Goal: Information Seeking & Learning: Learn about a topic

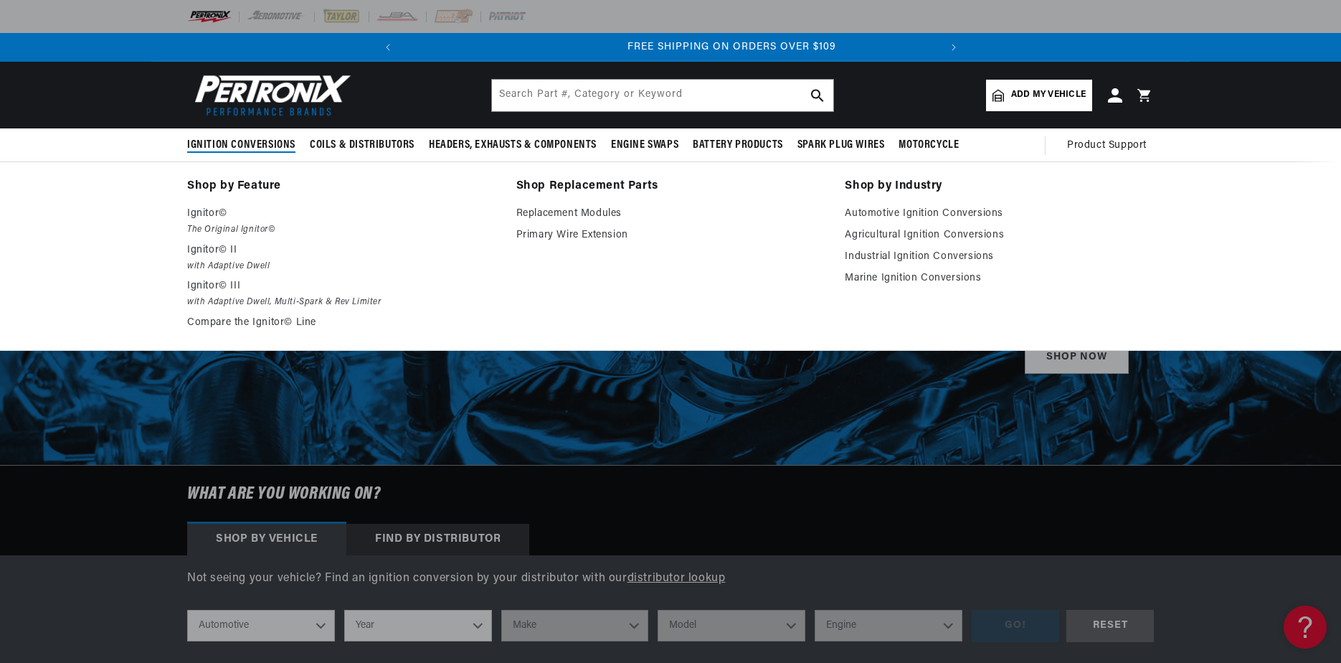
scroll to position [0, 536]
click at [257, 140] on span "Ignition Conversions" at bounding box center [241, 145] width 108 height 15
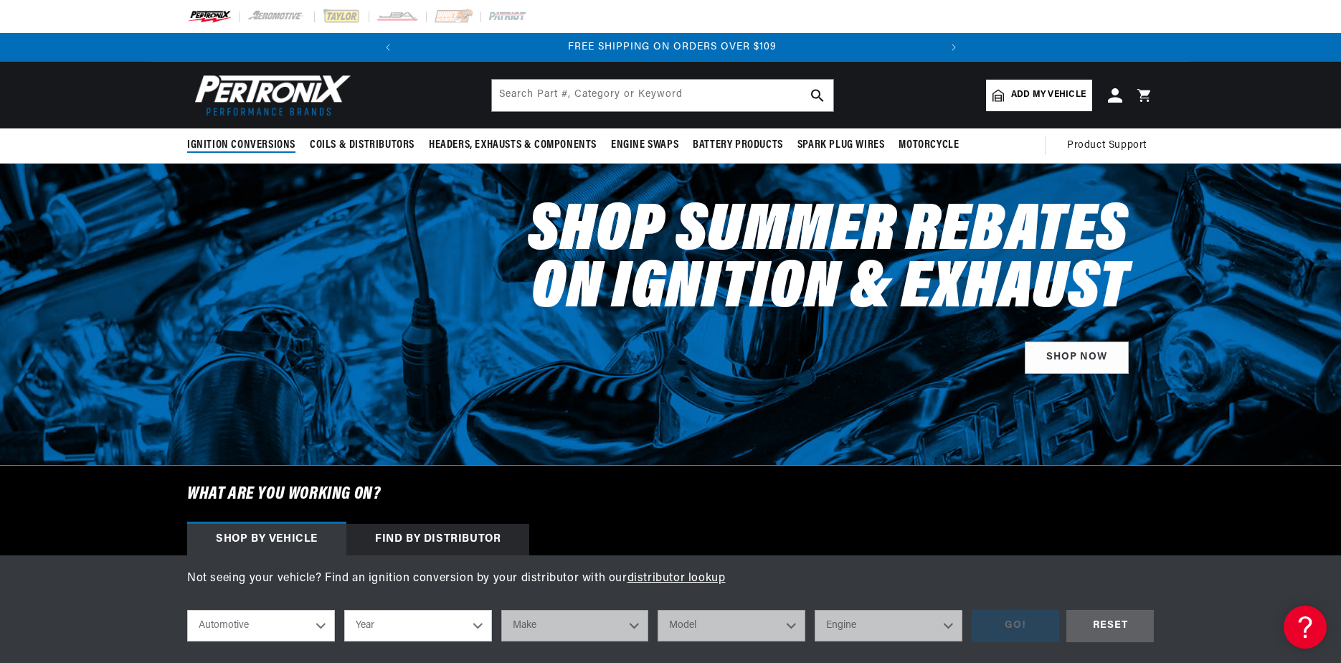
click at [257, 140] on span "Ignition Conversions" at bounding box center [241, 145] width 108 height 15
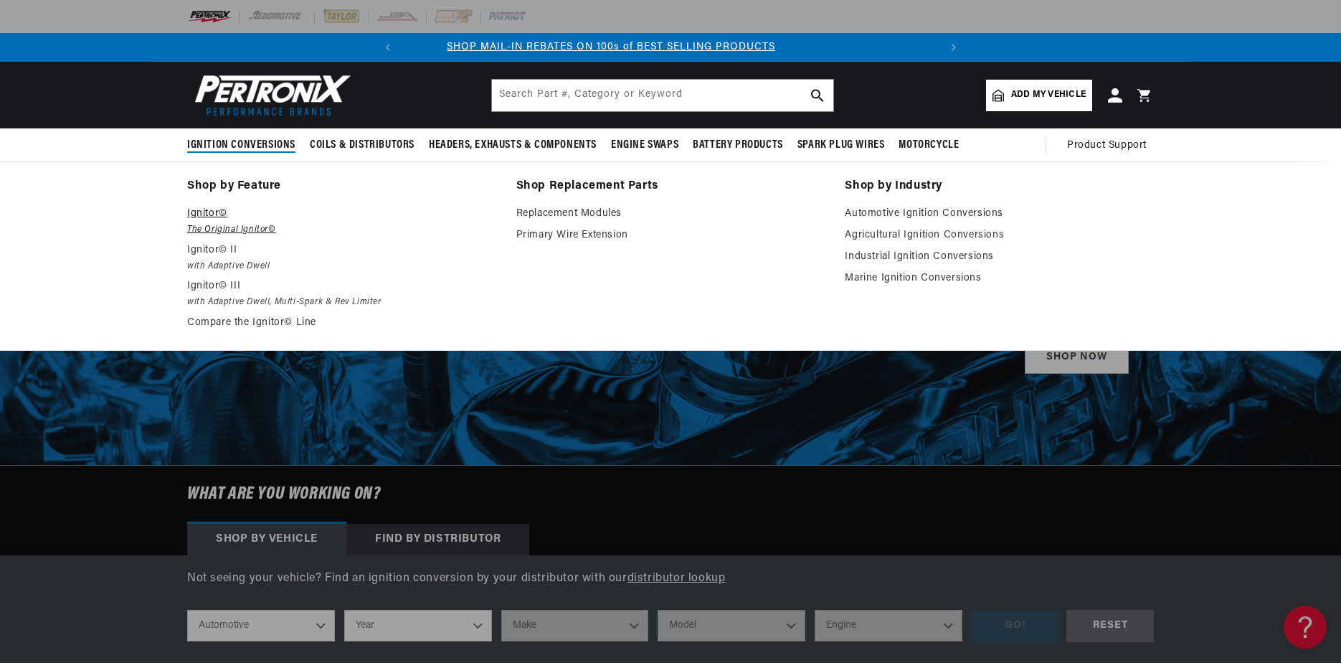
scroll to position [0, 0]
click at [201, 214] on p "Ignitor©" at bounding box center [341, 213] width 309 height 17
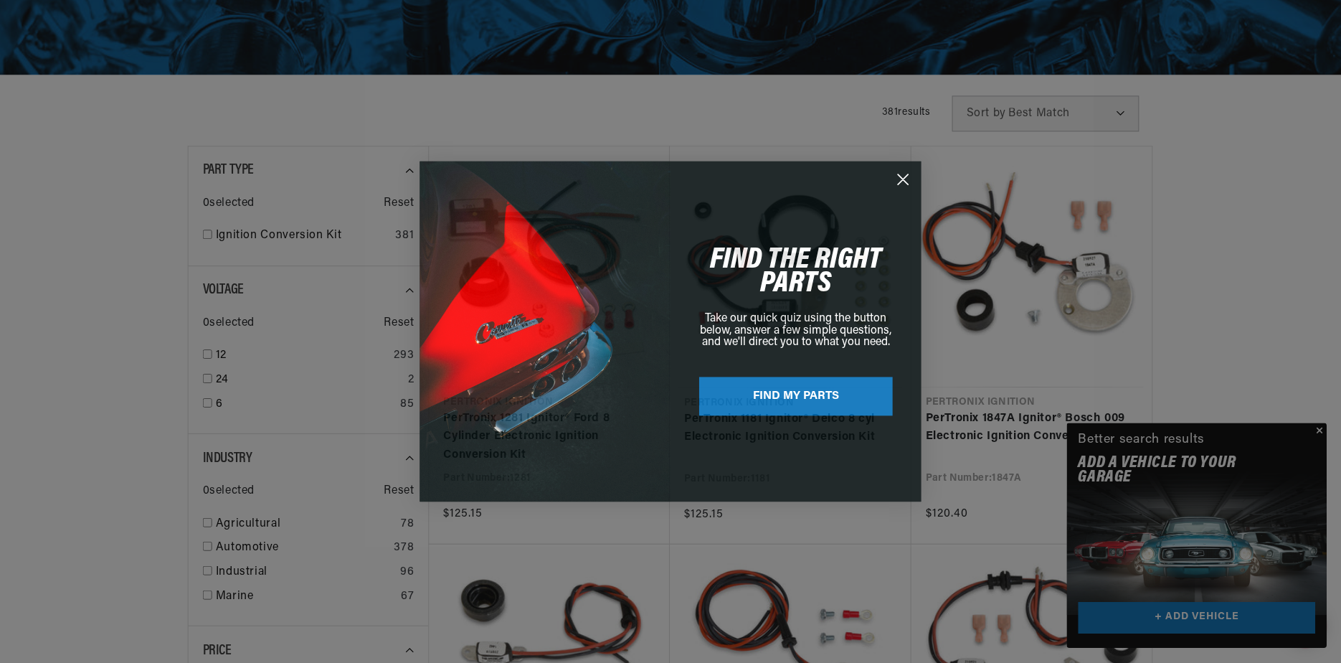
scroll to position [0, 536]
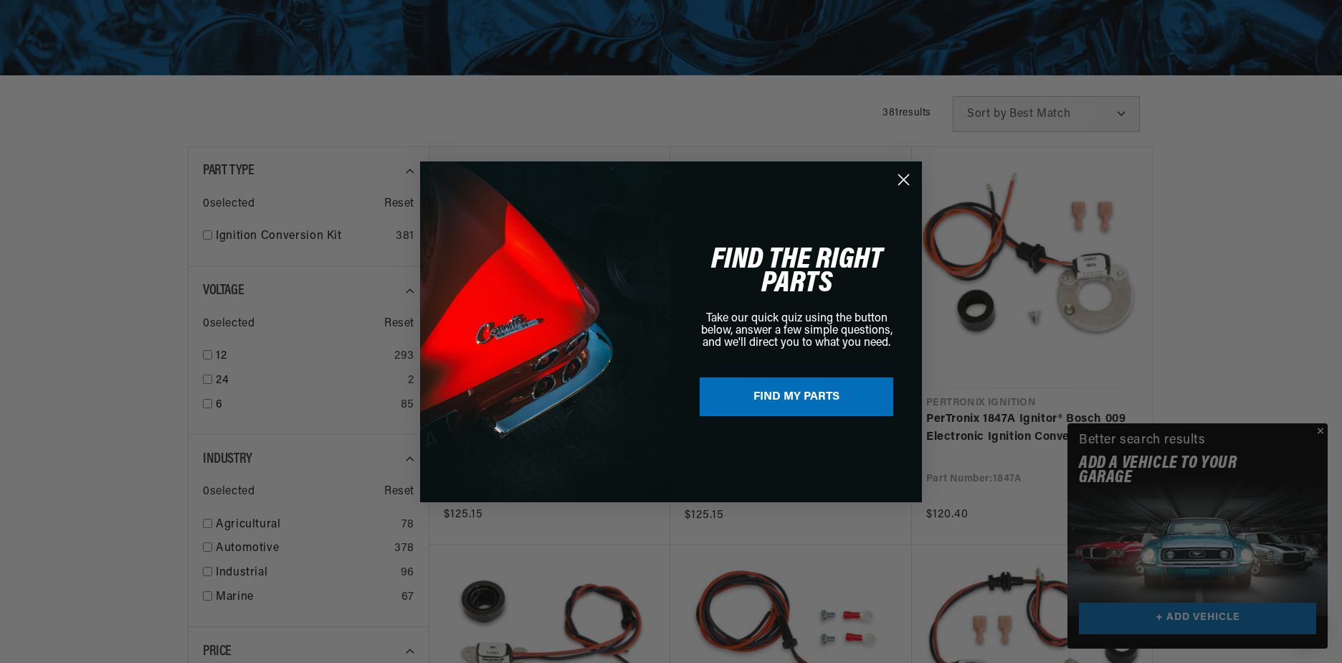
click at [907, 177] on circle "Close dialog" at bounding box center [904, 179] width 24 height 24
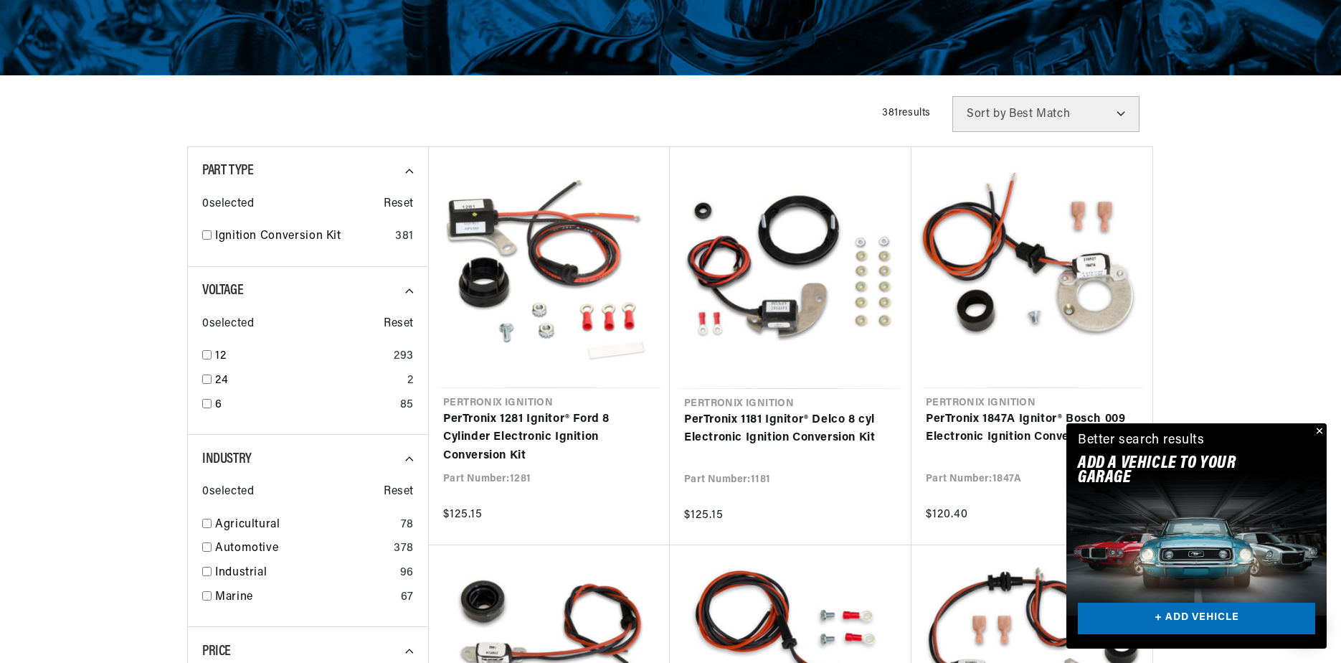
click at [1320, 431] on button "Close" at bounding box center [1317, 431] width 17 height 17
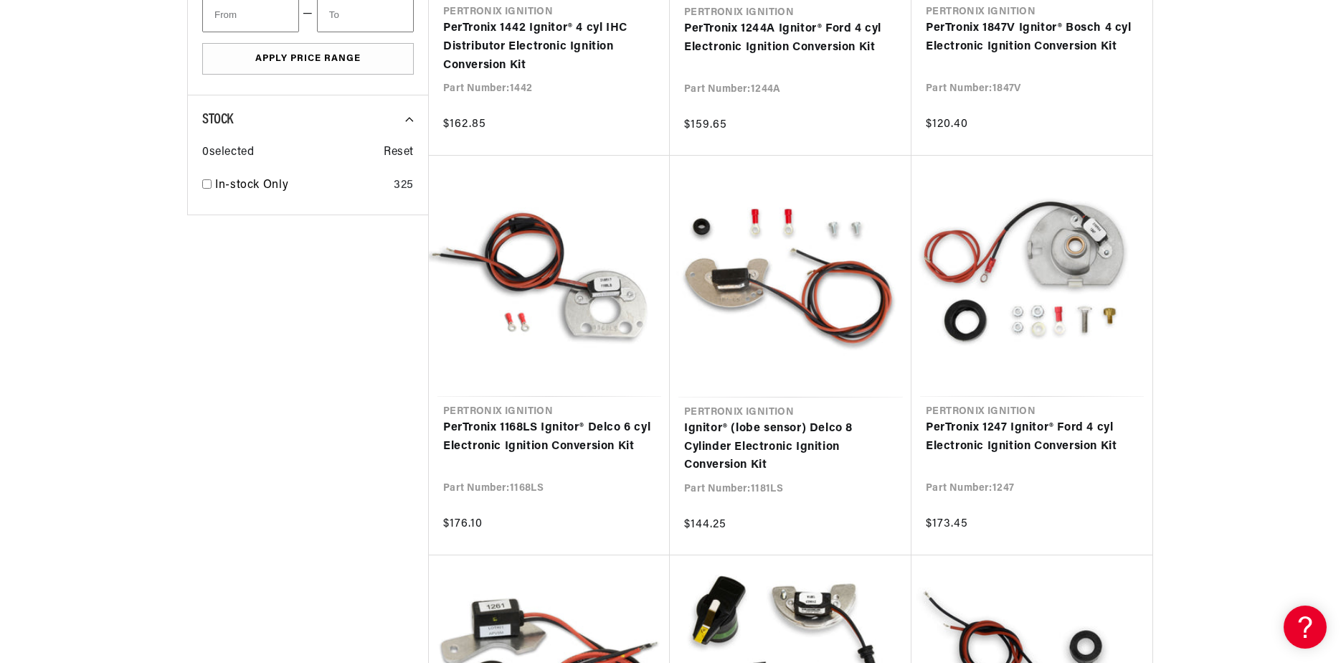
scroll to position [0, 0]
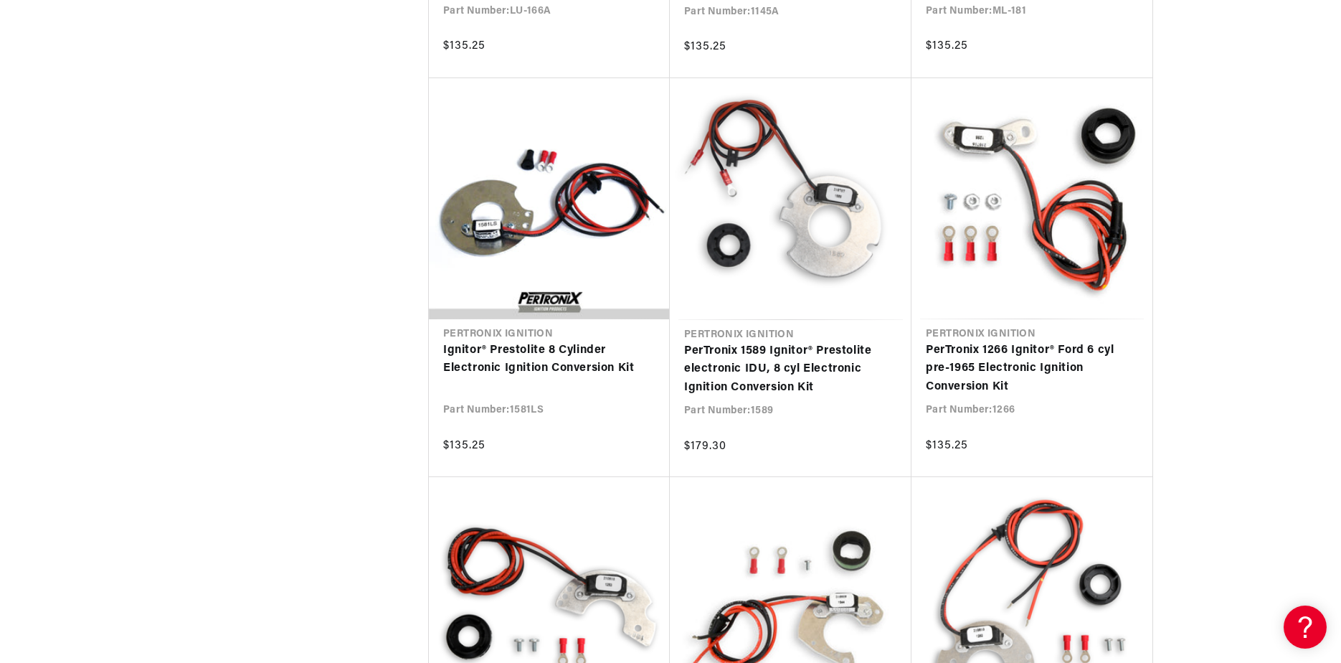
scroll to position [4231, 0]
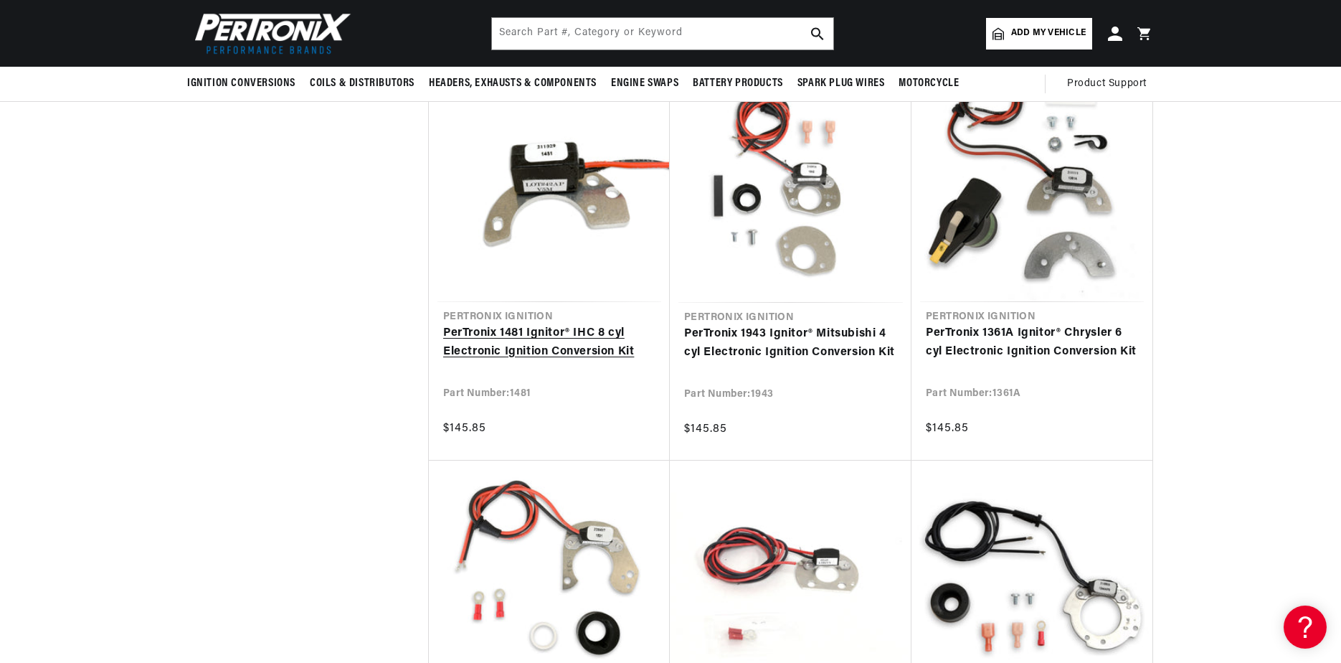
click at [559, 324] on link "PerTronix 1481 Ignitor® IHC 8 cyl Electronic Ignition Conversion Kit" at bounding box center [549, 342] width 212 height 37
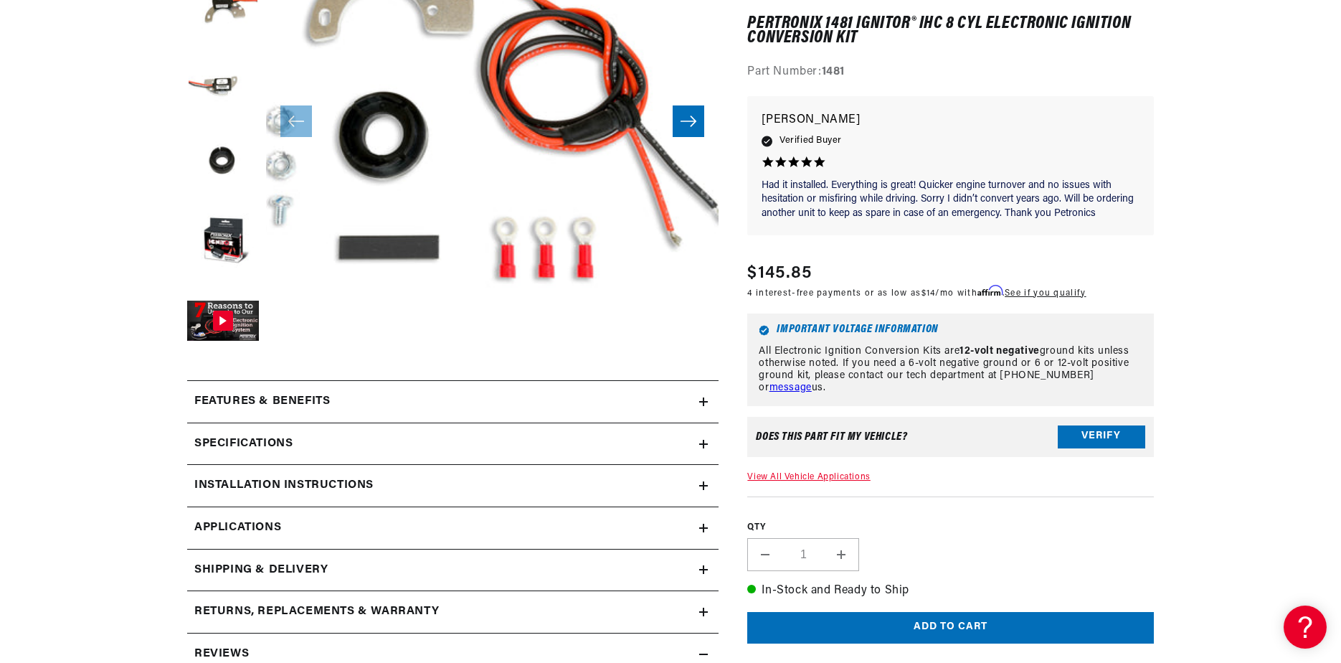
scroll to position [359, 0]
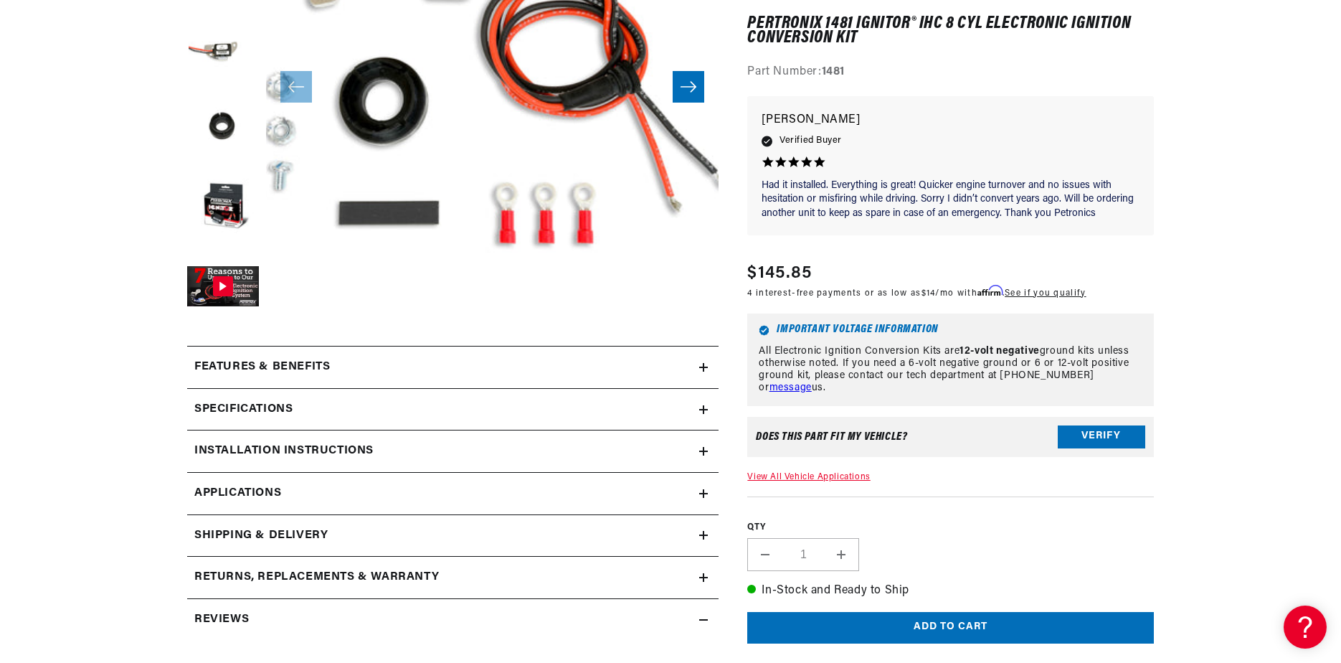
click at [280, 365] on h2 "Features & Benefits" at bounding box center [262, 367] width 136 height 19
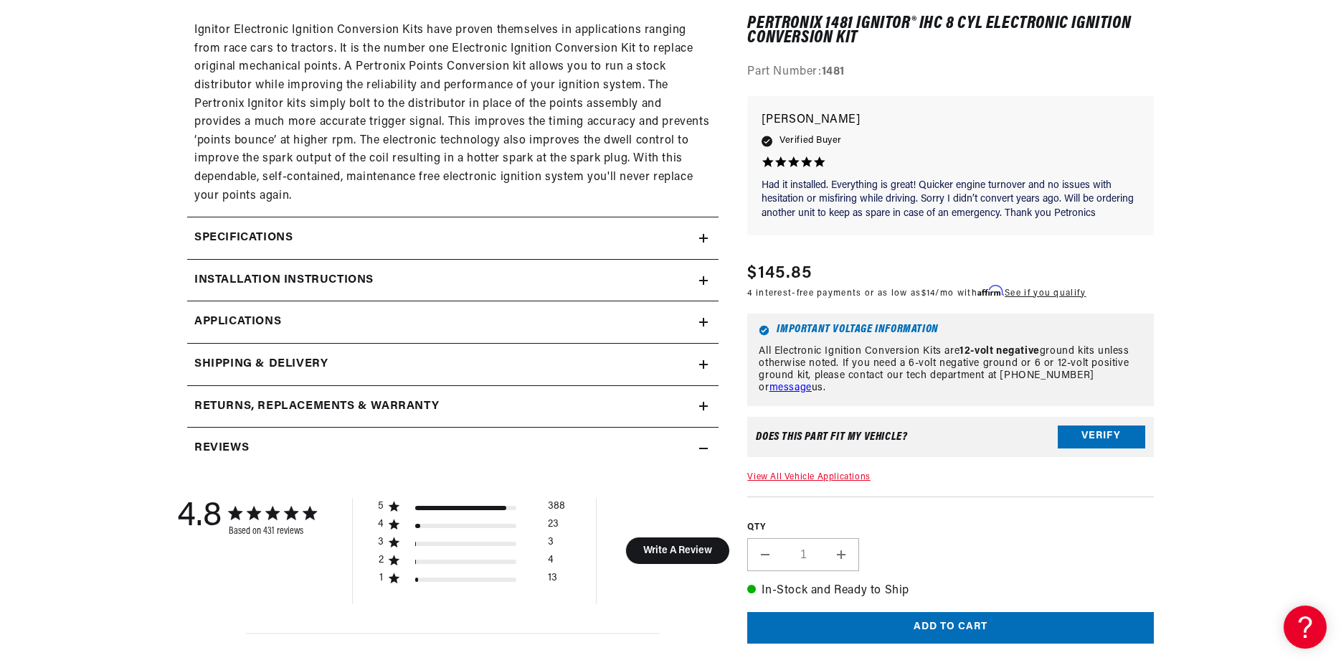
scroll to position [0, 0]
click at [271, 236] on h2 "Specifications" at bounding box center [243, 238] width 98 height 19
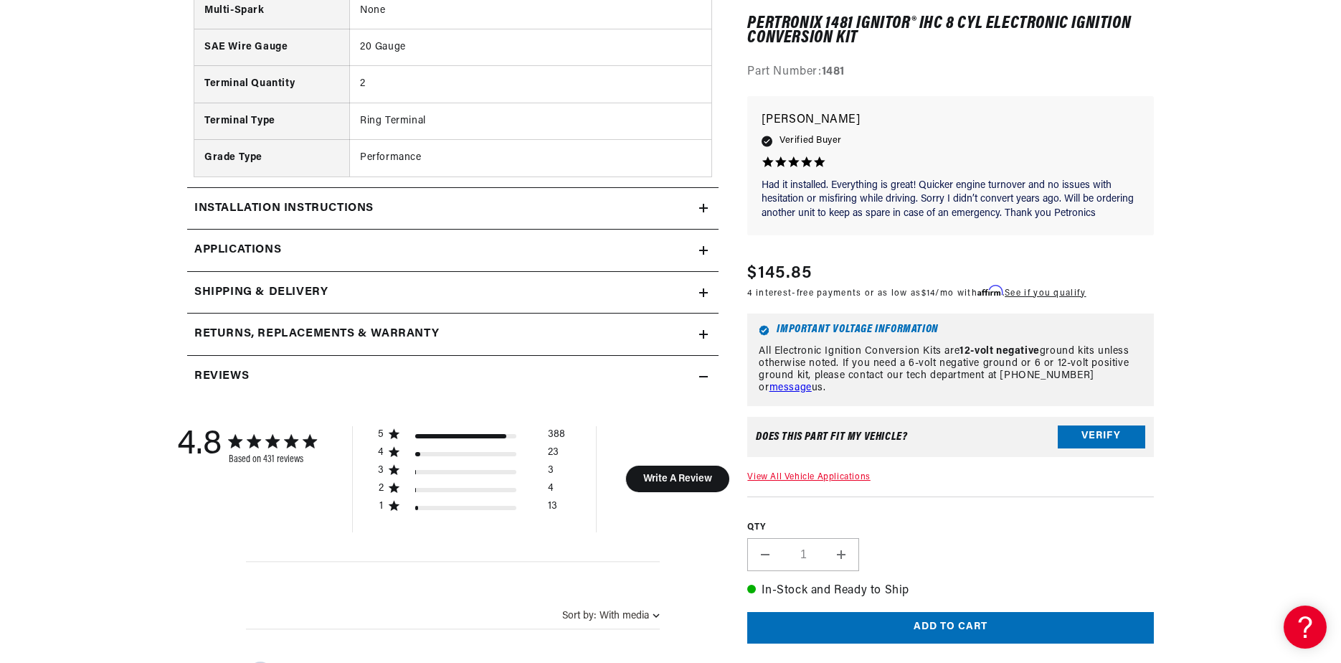
scroll to position [1793, 0]
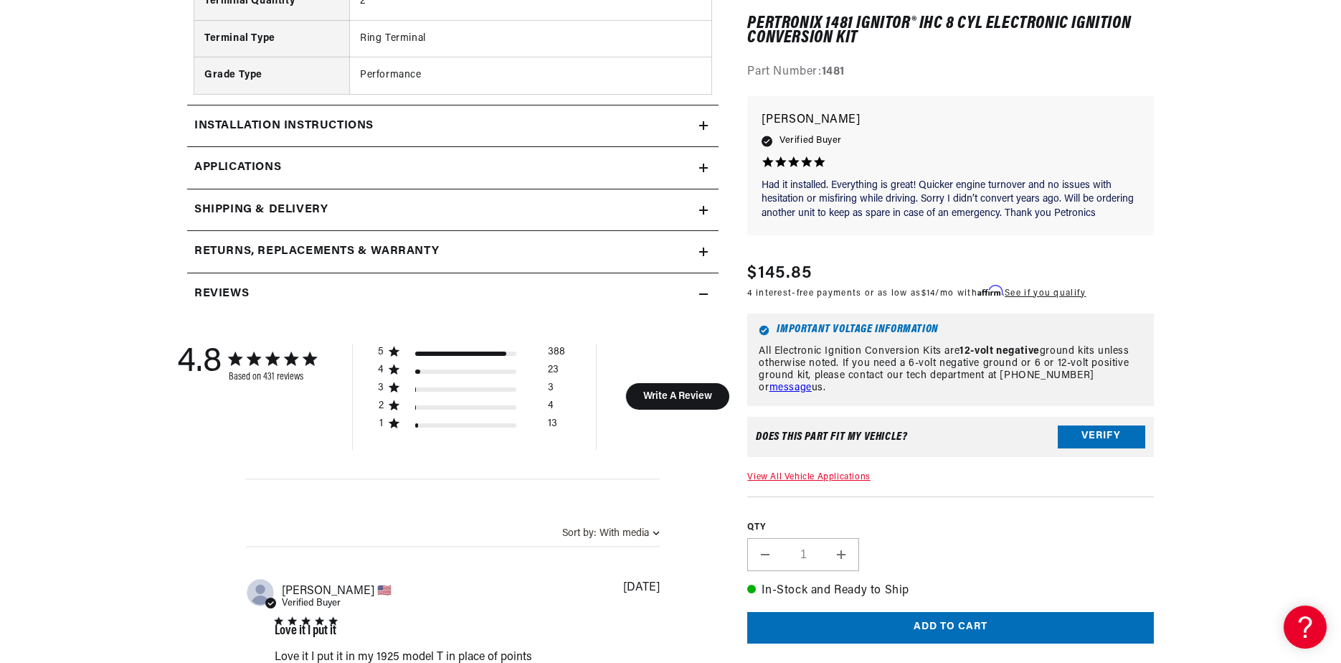
click at [215, 125] on h2 "Installation instructions" at bounding box center [283, 126] width 179 height 19
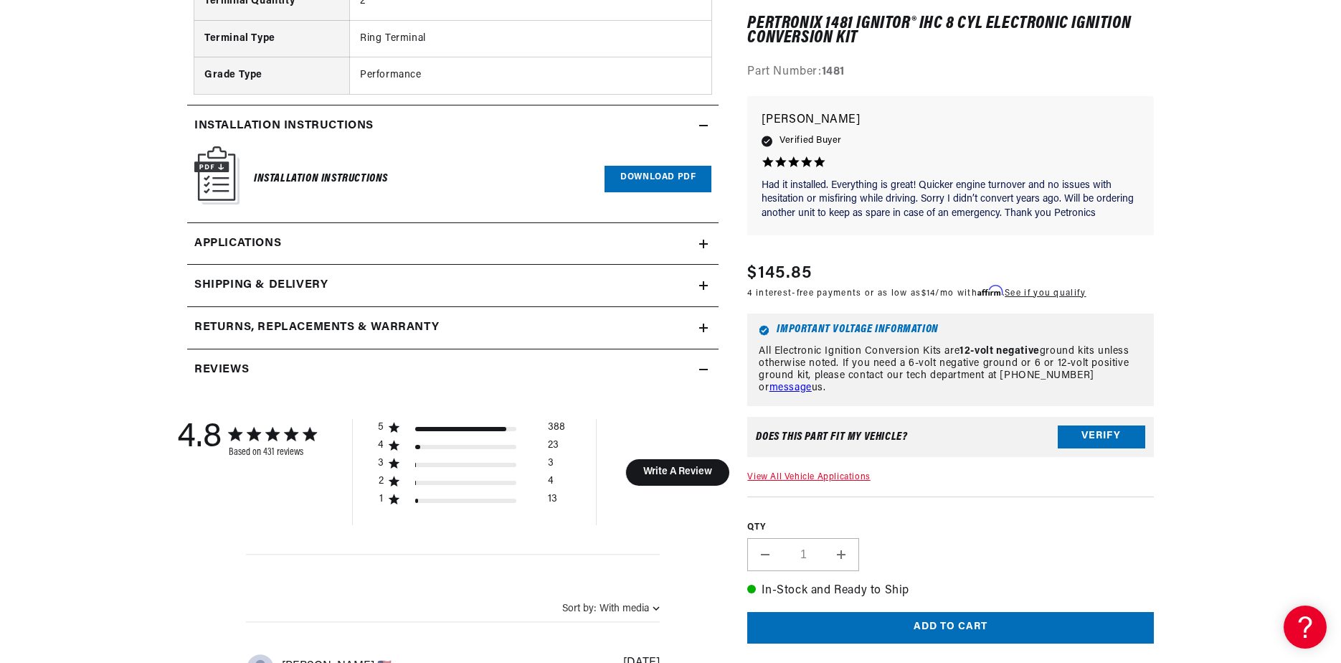
click at [667, 177] on link "Download PDF" at bounding box center [657, 179] width 107 height 27
click at [212, 241] on span "Applications" at bounding box center [237, 243] width 87 height 19
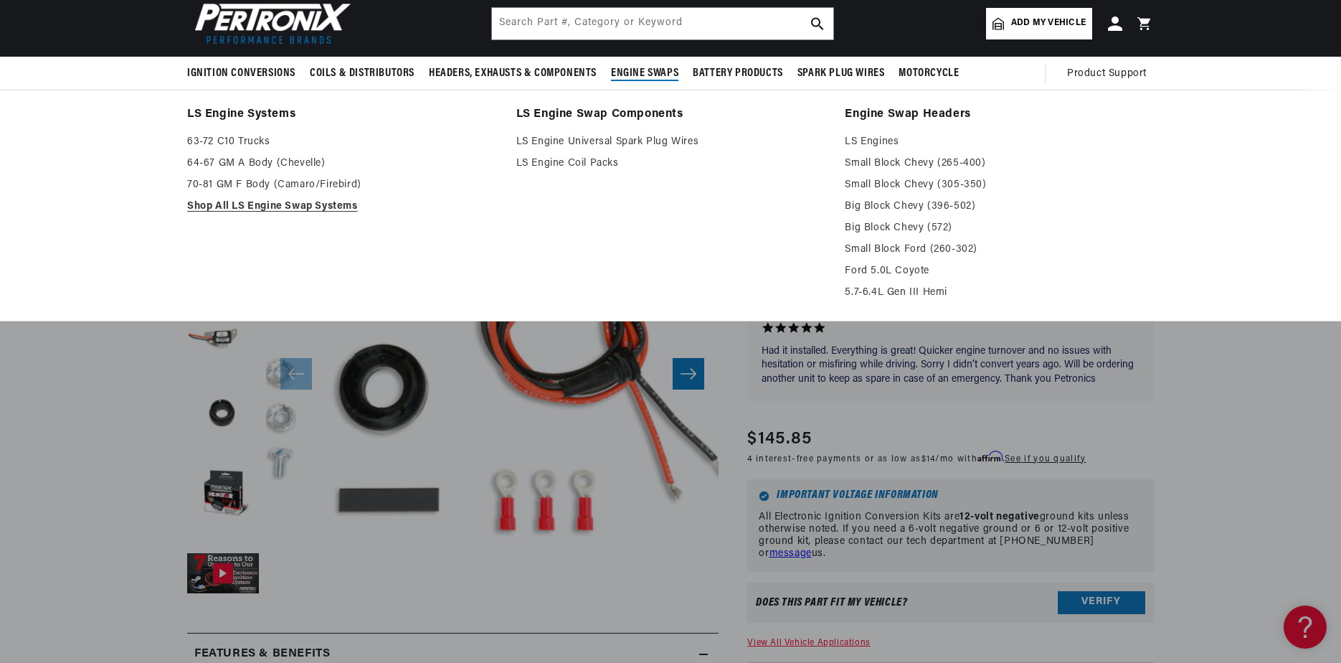
scroll to position [0, 536]
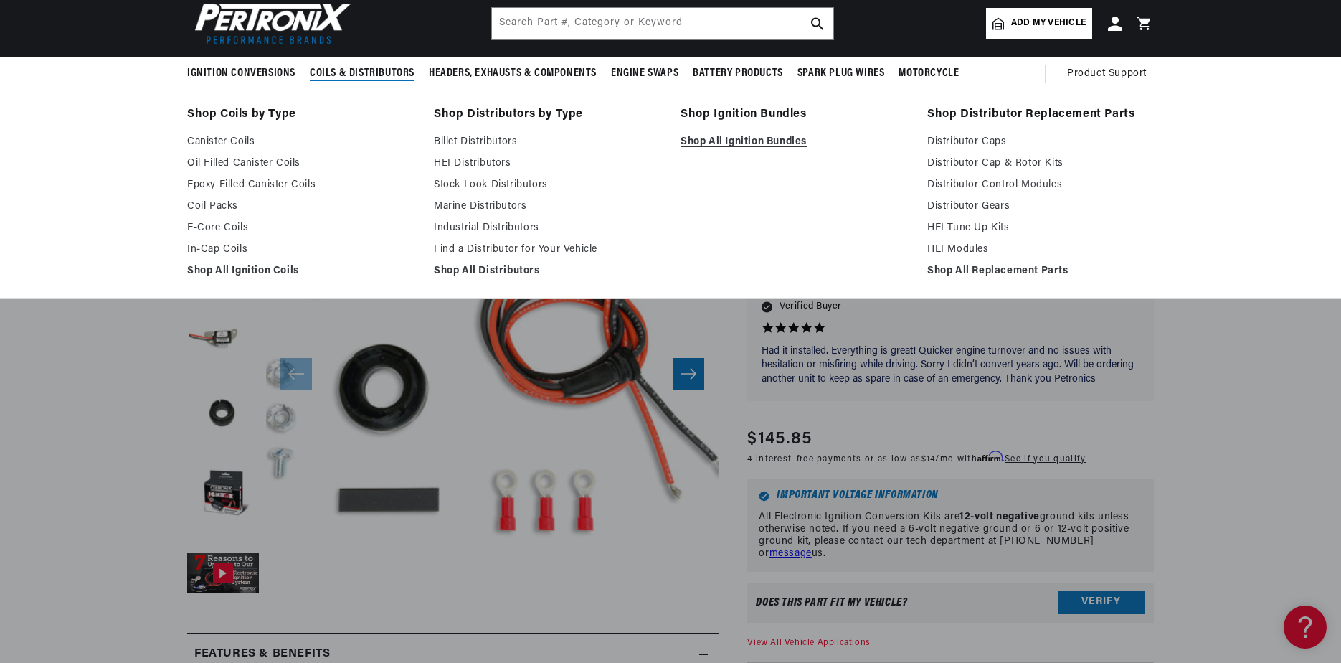
click at [362, 70] on span "Coils & Distributors" at bounding box center [362, 73] width 105 height 15
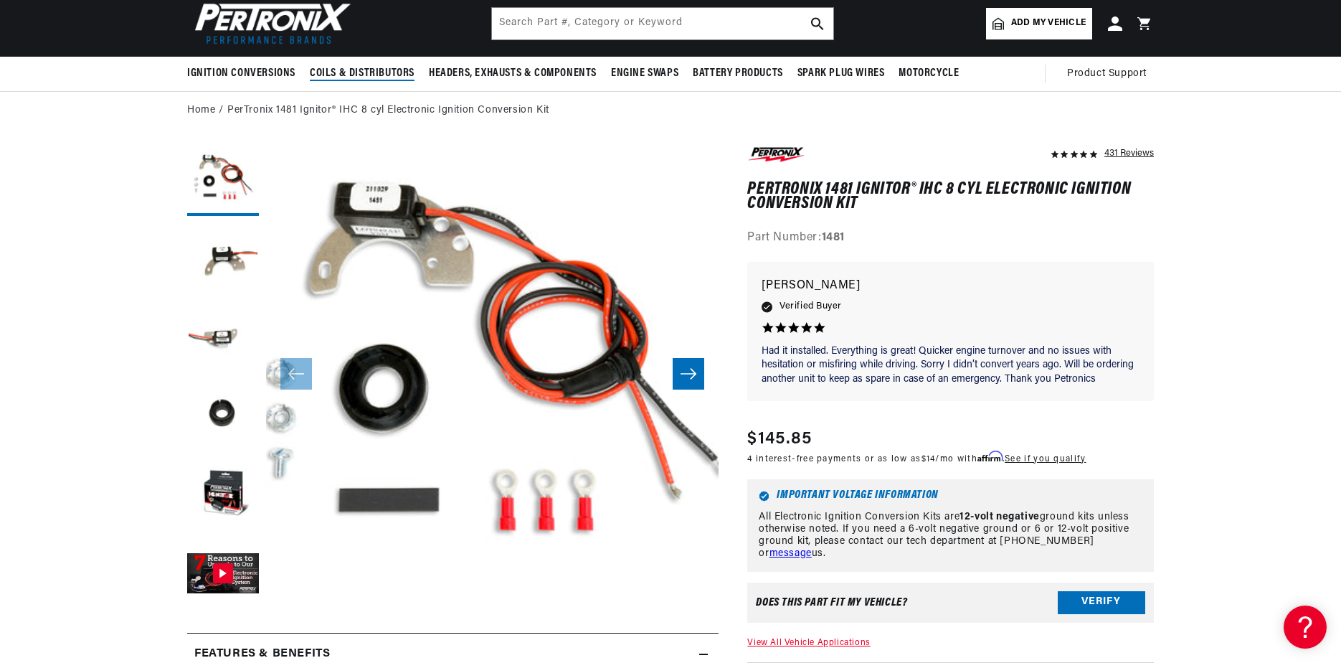
click at [362, 70] on span "Coils & Distributors" at bounding box center [362, 73] width 105 height 15
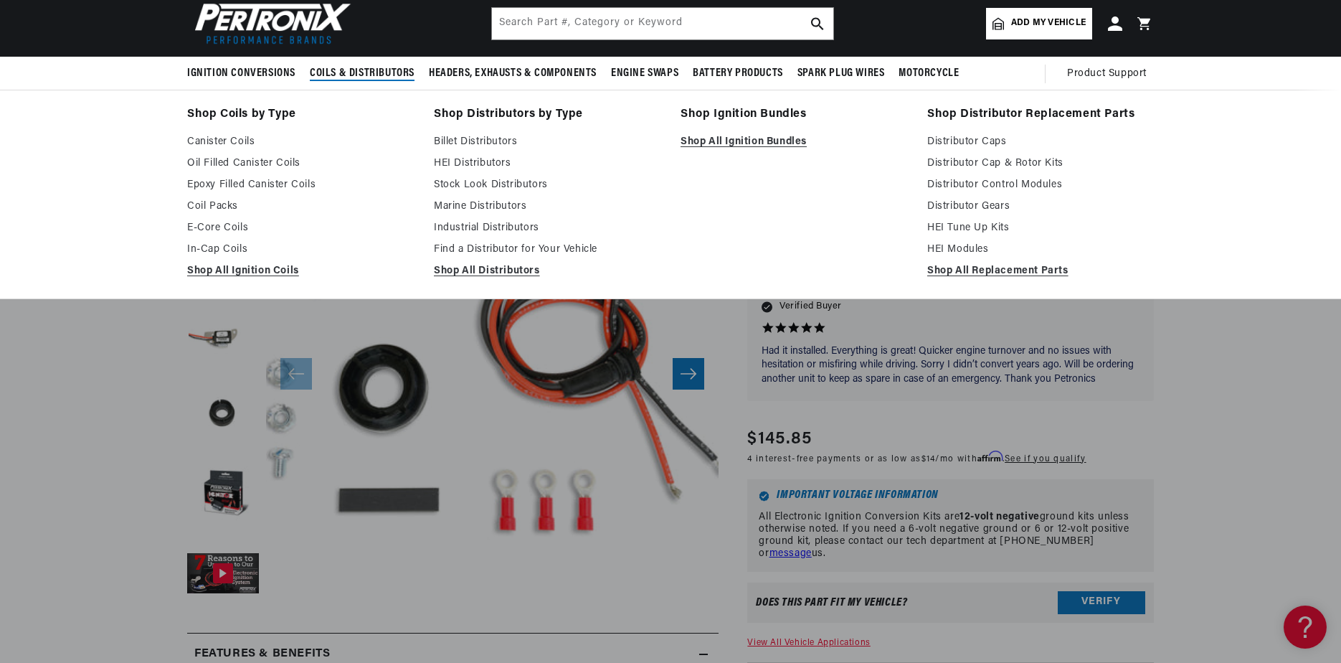
scroll to position [0, 0]
click at [449, 271] on link "Shop All Distributors" at bounding box center [547, 270] width 227 height 17
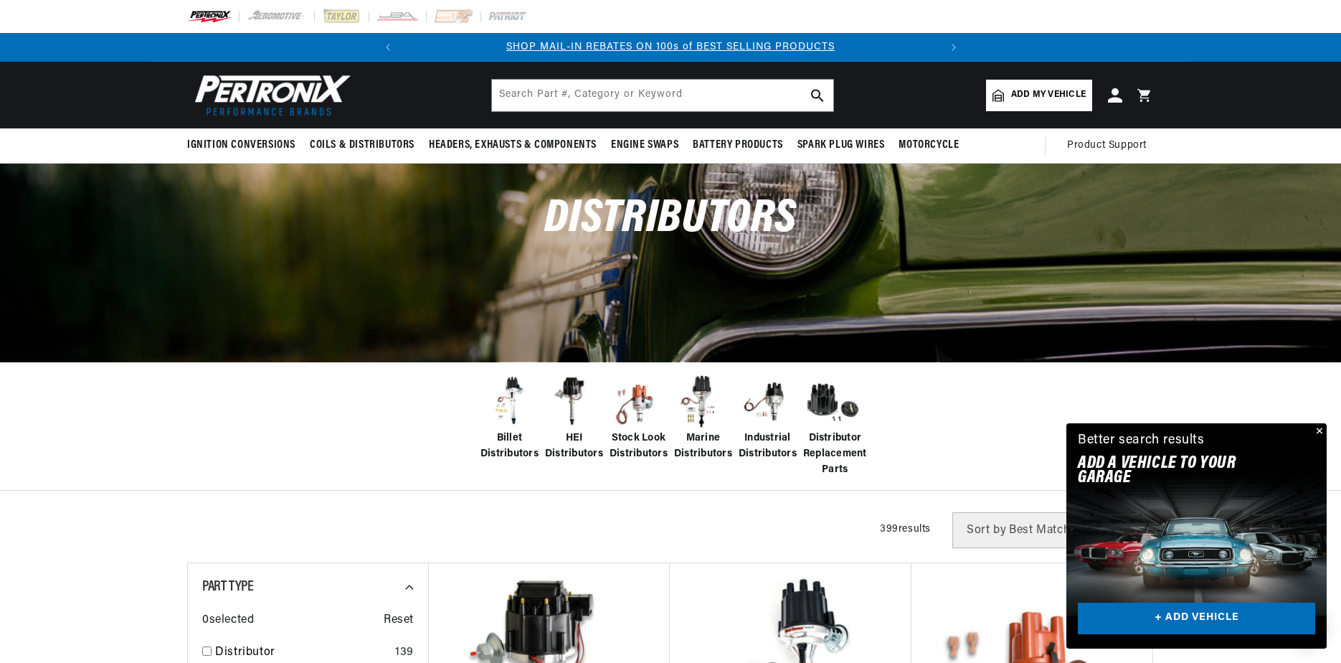
click at [1322, 430] on button "Close" at bounding box center [1317, 431] width 17 height 17
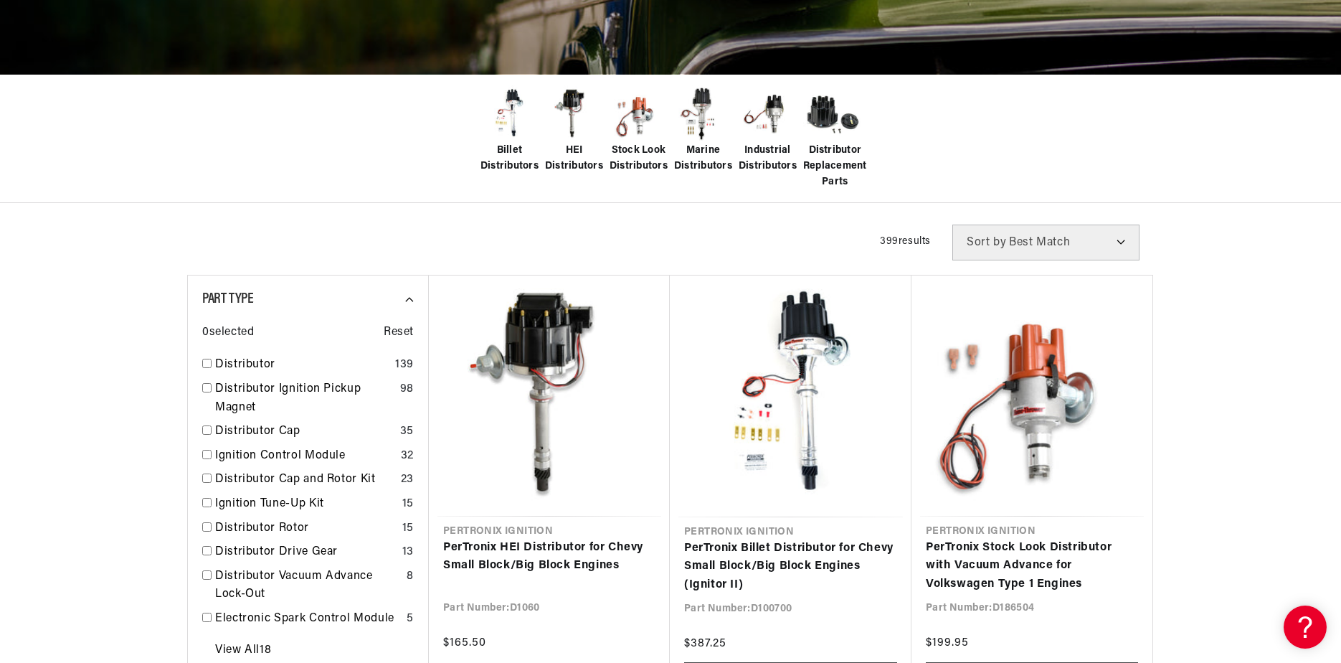
scroll to position [0, 536]
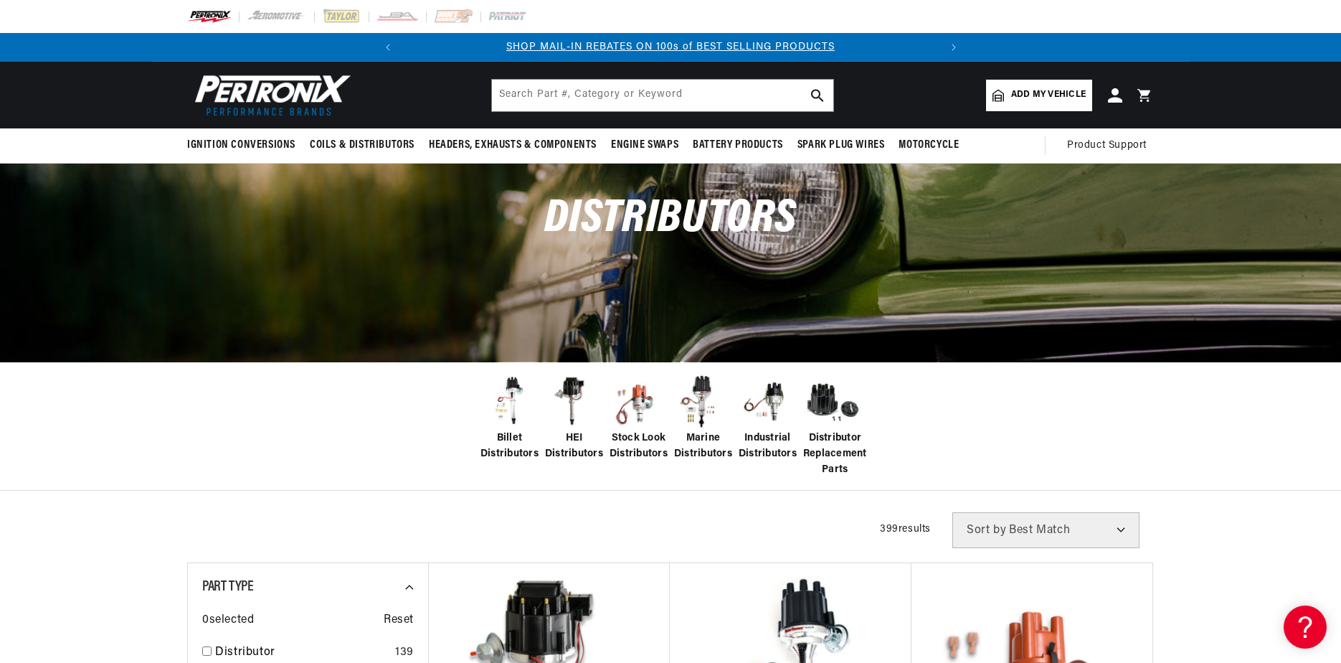
click at [1033, 94] on span "Add my vehicle" at bounding box center [1048, 95] width 75 height 14
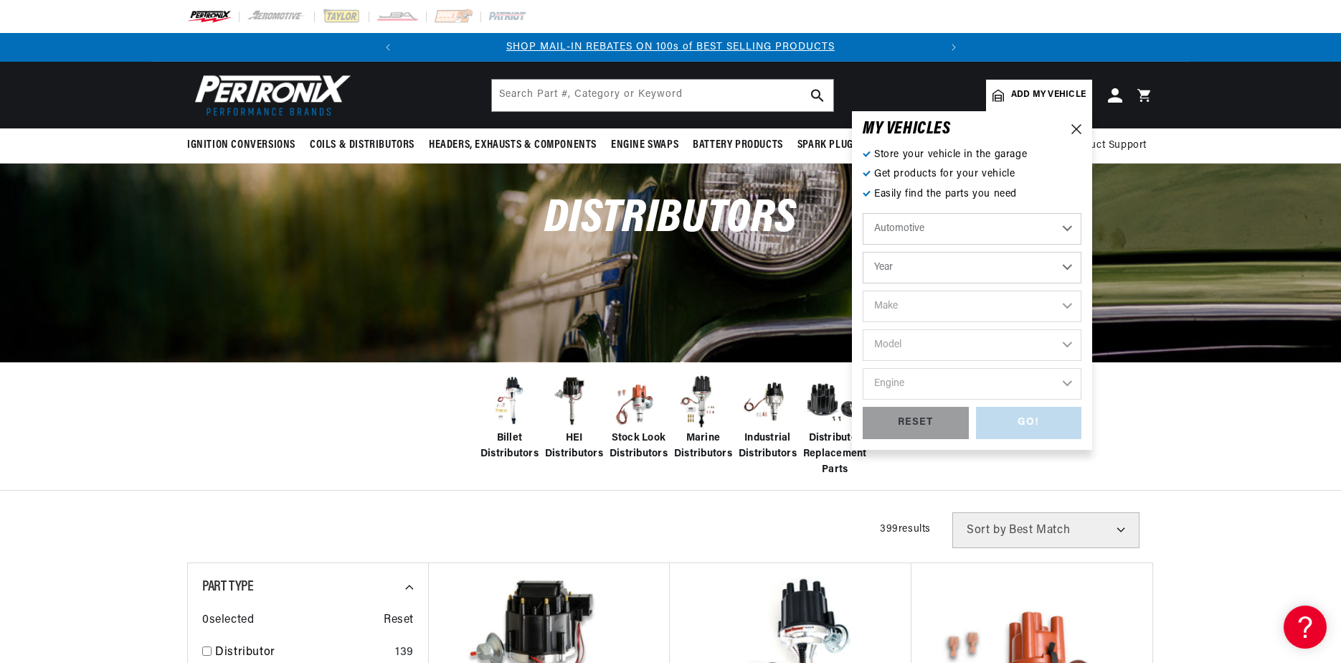
click at [942, 264] on select "Year 2022 2021 2020 2019 2018 2017 2016 2015 2014 2013 2012 2011 2010 2009 2008…" at bounding box center [972, 268] width 219 height 32
select select "1978"
click at [863, 252] on select "Year 2022 2021 2020 2019 2018 2017 2016 2015 2014 2013 2012 2011 2010 2009 2008…" at bounding box center [972, 268] width 219 height 32
select select "1978"
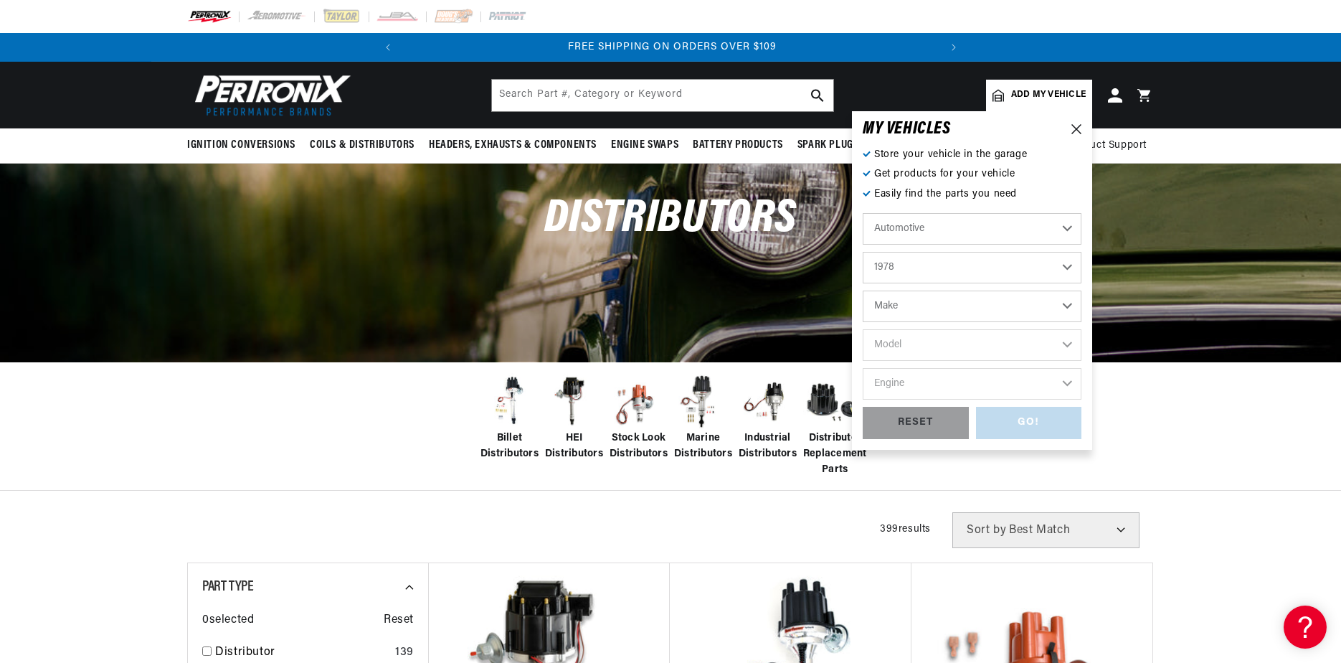
click at [926, 308] on select "Make Alfa Romeo American Motors Audi Avanti BMW Buick Cadillac Checker Chevrole…" at bounding box center [972, 306] width 219 height 32
select select "International"
click at [863, 290] on select "Make Alfa Romeo American Motors Audi Avanti BMW Buick Cadillac Checker Chevrole…" at bounding box center [972, 306] width 219 height 32
click at [927, 305] on select "Alfa Romeo American Motors Audi Avanti BMW Buick Cadillac Checker Chevrolet Chr…" at bounding box center [972, 306] width 219 height 32
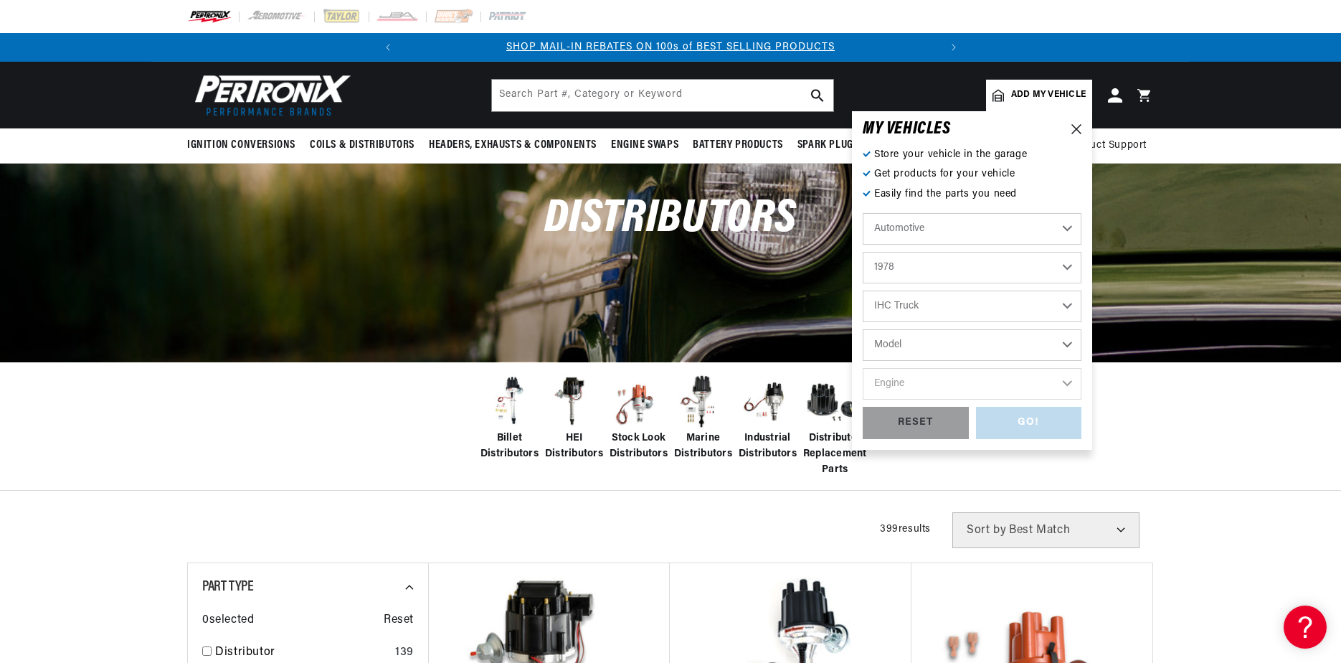
click at [863, 290] on select "Alfa Romeo American Motors Audi Avanti BMW Buick Cadillac Checker Chevrolet Chr…" at bounding box center [972, 306] width 219 height 32
click at [937, 348] on select "Model All models" at bounding box center [972, 345] width 219 height 32
click at [935, 303] on select "Alfa Romeo American Motors Audi Avanti BMW Buick Cadillac Checker Chevrolet Chr…" at bounding box center [972, 306] width 219 height 32
click at [863, 290] on select "Alfa Romeo American Motors Audi Avanti BMW Buick Cadillac Checker Chevrolet Chr…" at bounding box center [972, 306] width 219 height 32
select select "International"
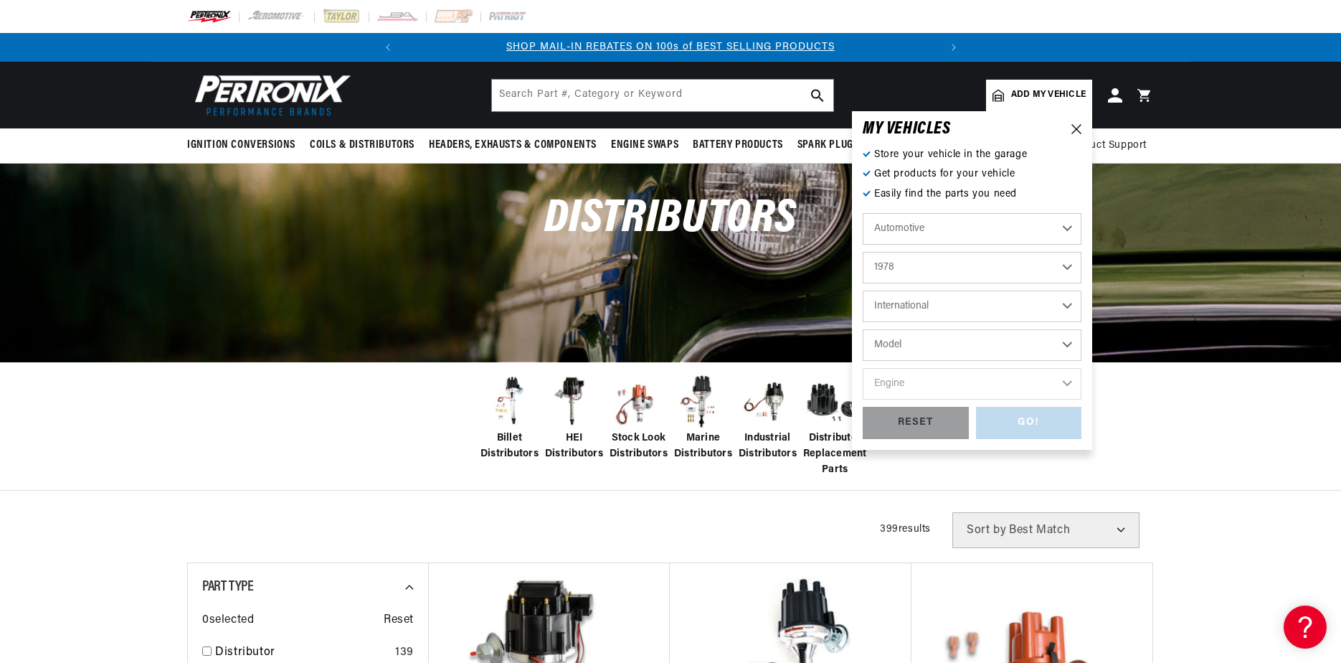
click at [928, 348] on select "Model Scout II" at bounding box center [972, 345] width 219 height 32
select select "Scout-II"
click at [863, 329] on select "Model Scout II" at bounding box center [972, 345] width 219 height 32
select select "Scout-II"
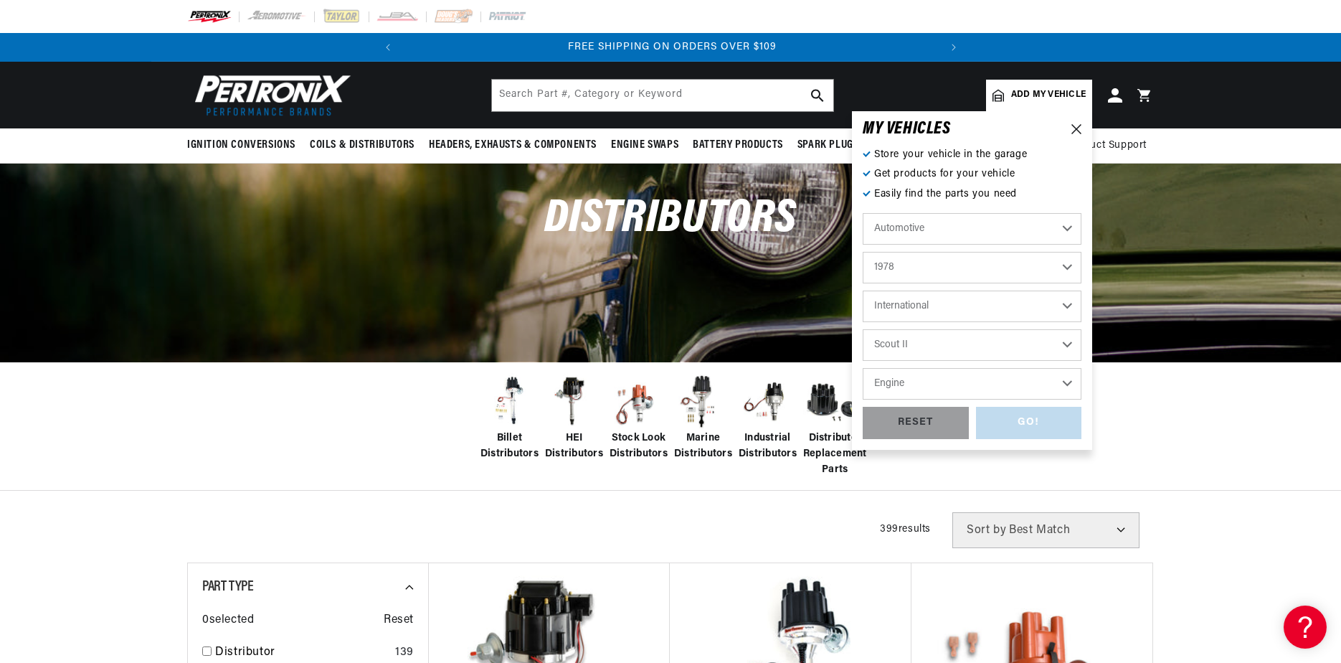
click at [925, 378] on select "Engine 3.2L 5.0L 5.6L 6.4L" at bounding box center [972, 384] width 219 height 32
select select "5.6L"
click at [863, 368] on select "Engine 3.2L 5.0L 5.6L 6.4L" at bounding box center [972, 384] width 219 height 32
select select "5.6L"
click at [1028, 422] on div "GO!" at bounding box center [1029, 423] width 106 height 32
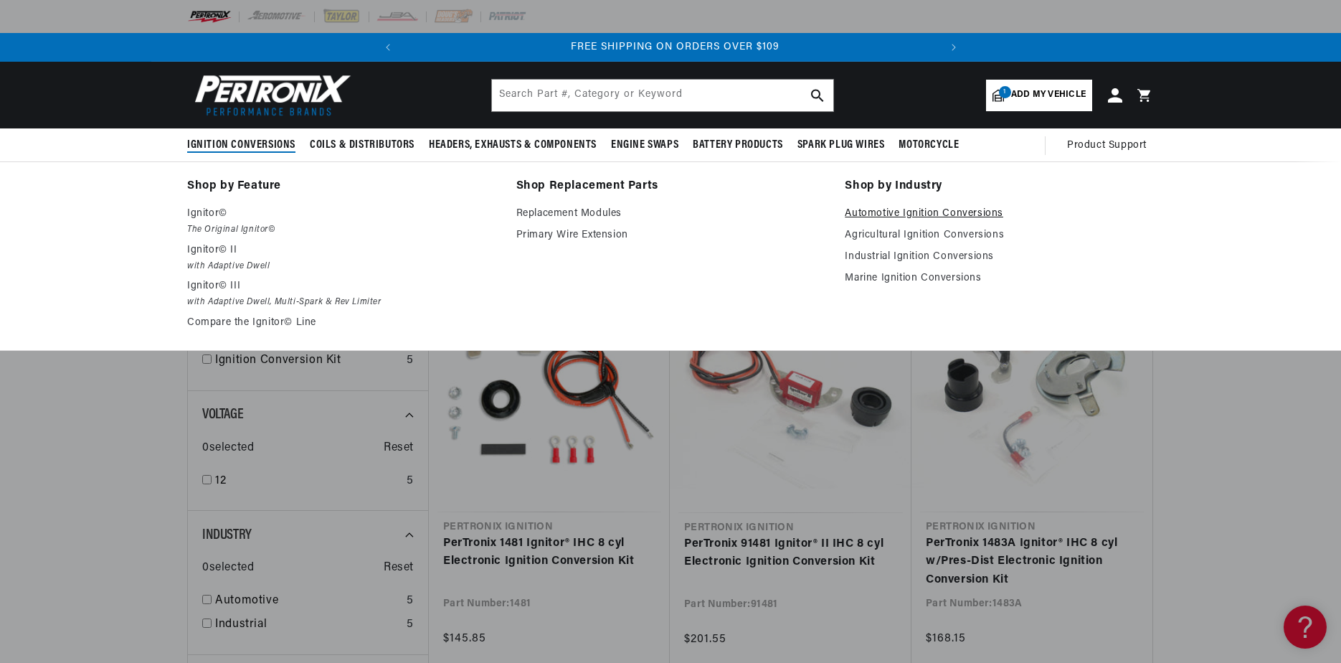
scroll to position [0, 536]
click at [966, 211] on link "Automotive Ignition Conversions" at bounding box center [999, 213] width 309 height 17
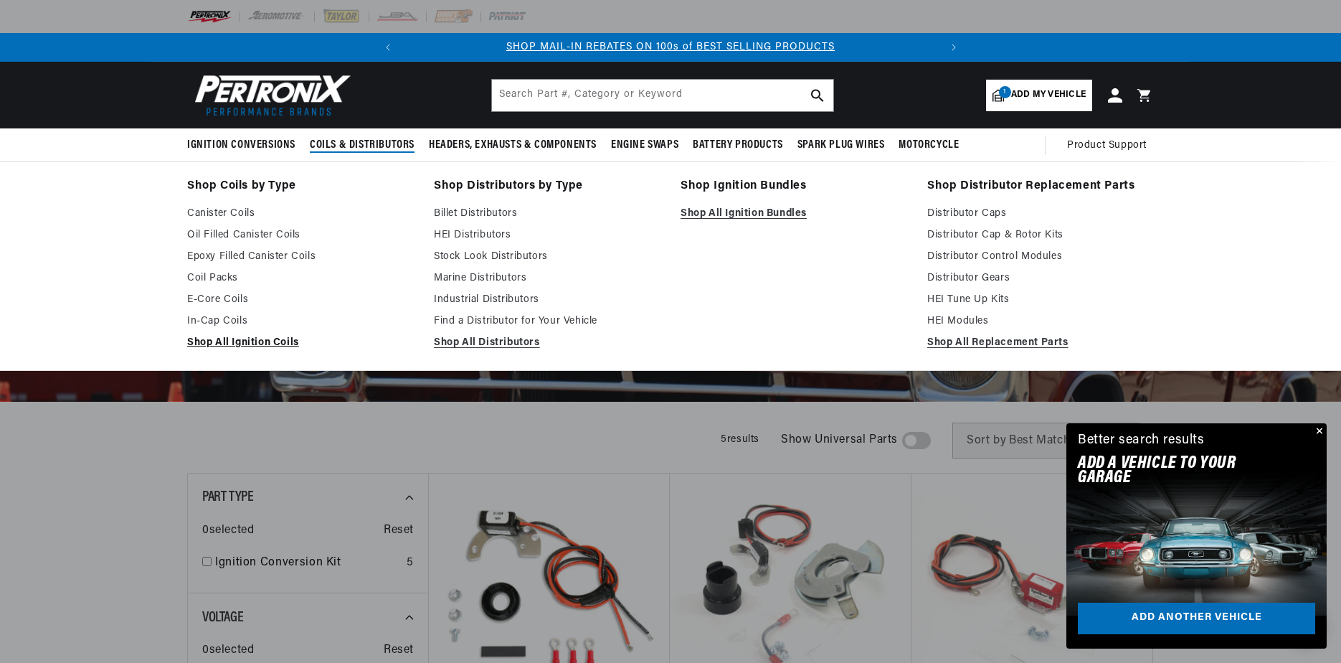
click at [247, 339] on link "Shop All Ignition Coils" at bounding box center [300, 342] width 227 height 17
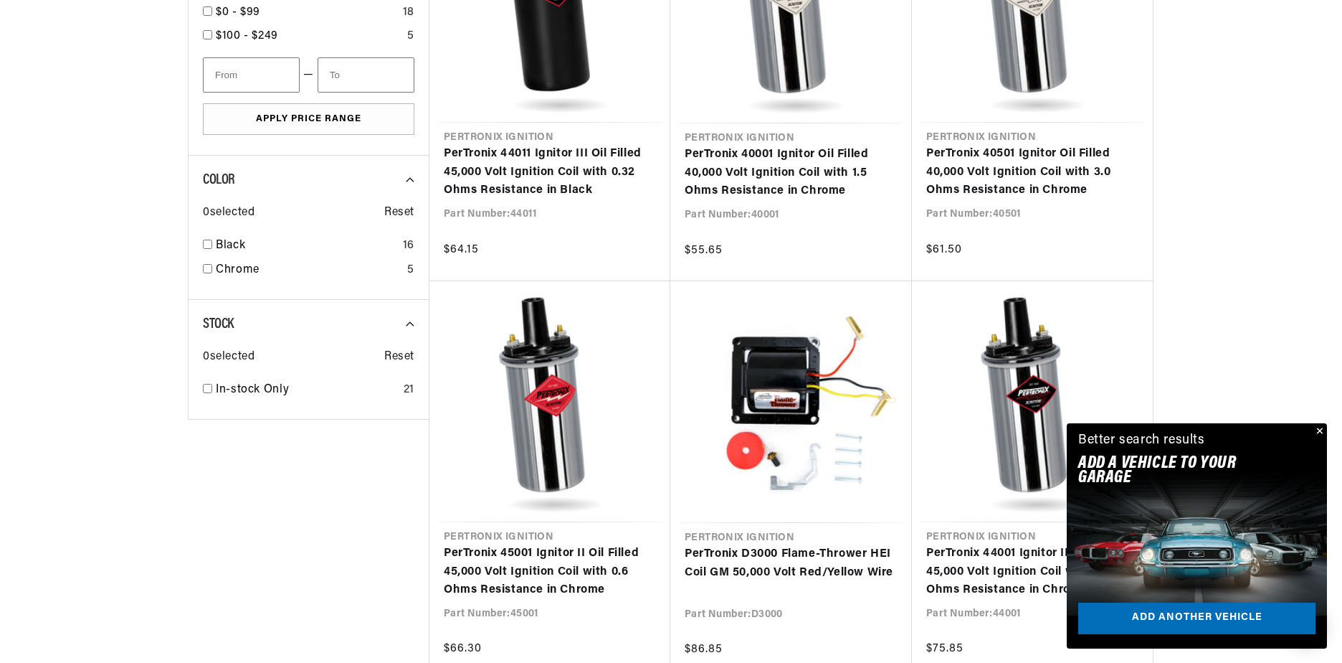
scroll to position [1578, 0]
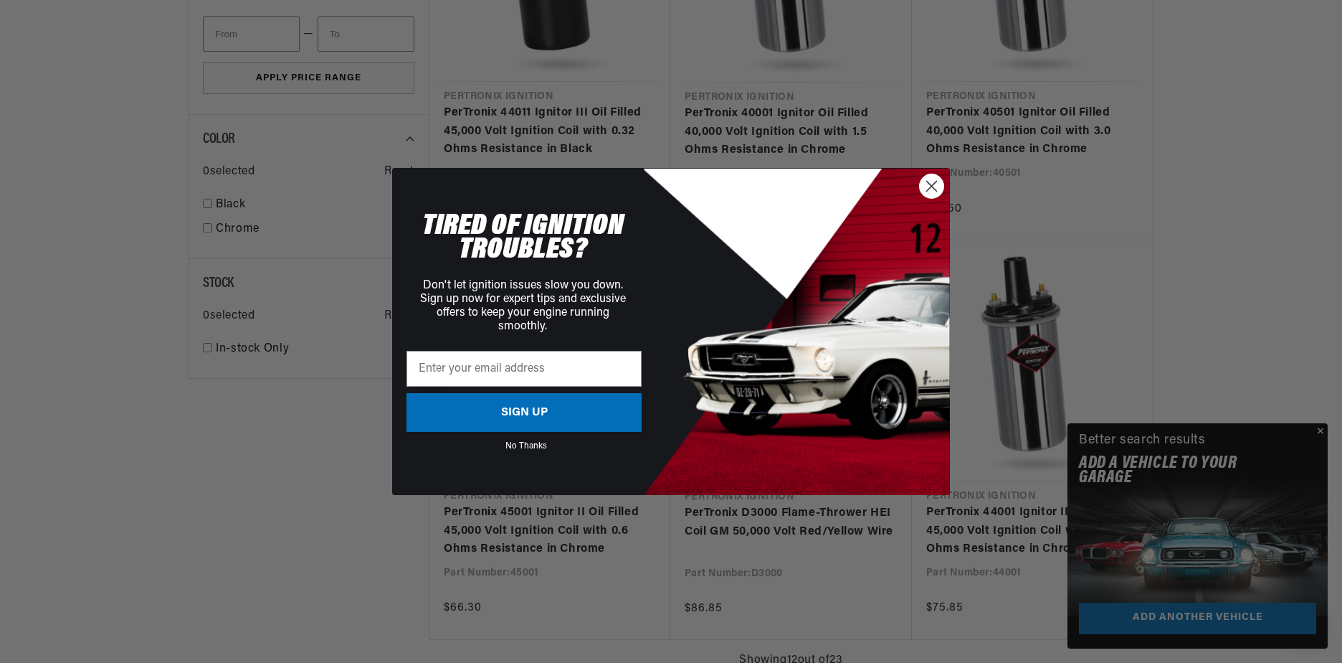
click at [931, 185] on icon "Close dialog" at bounding box center [932, 186] width 10 height 10
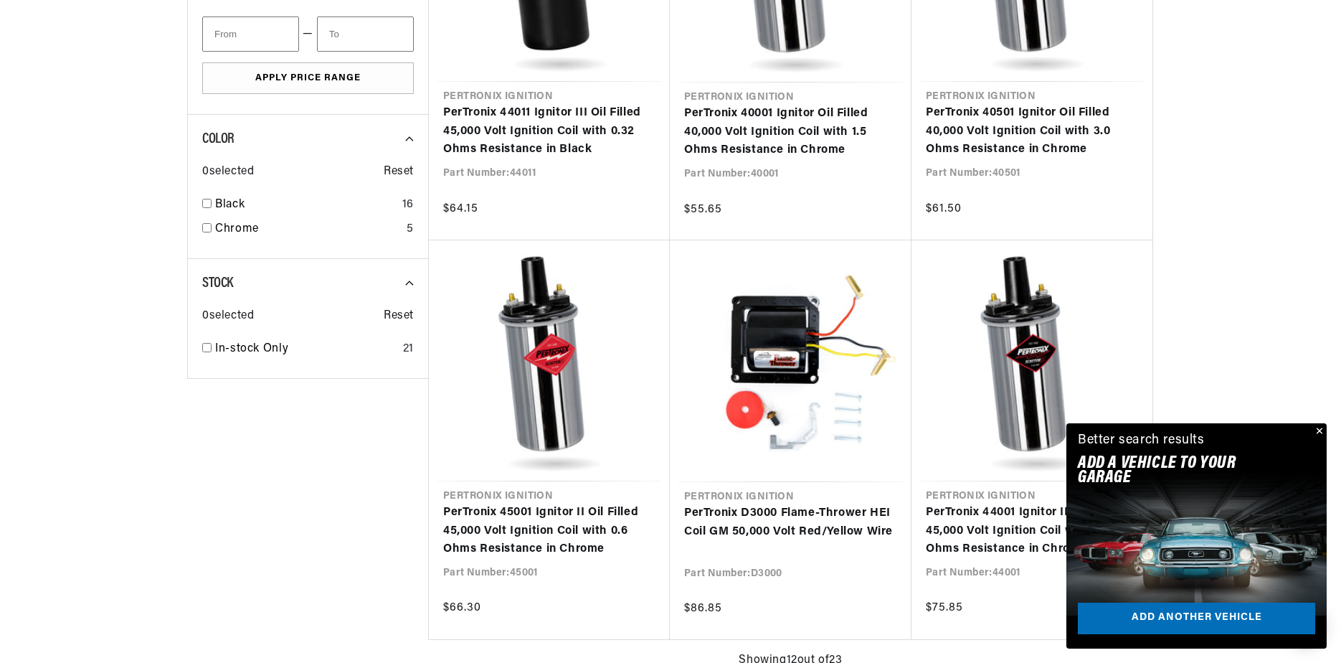
scroll to position [0, 536]
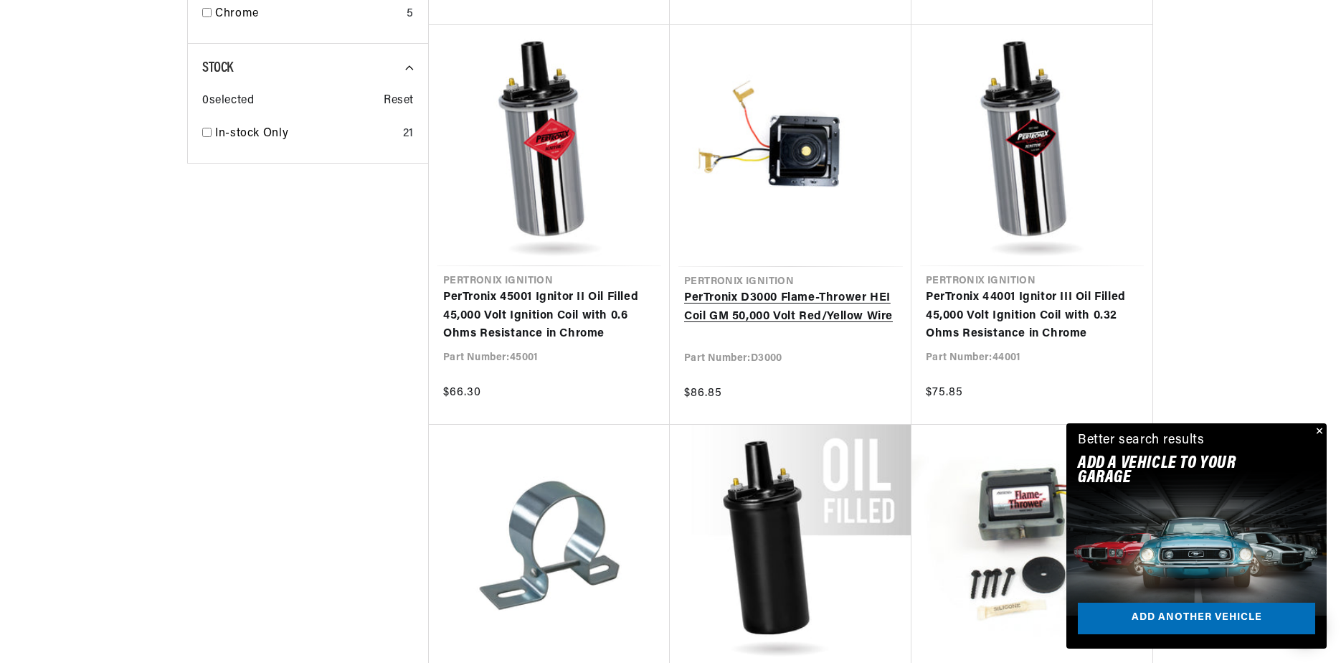
click at [726, 289] on link "PerTronix D3000 Flame-Thrower HEI Coil GM 50,000 Volt Red/Yellow Wire" at bounding box center [790, 307] width 213 height 37
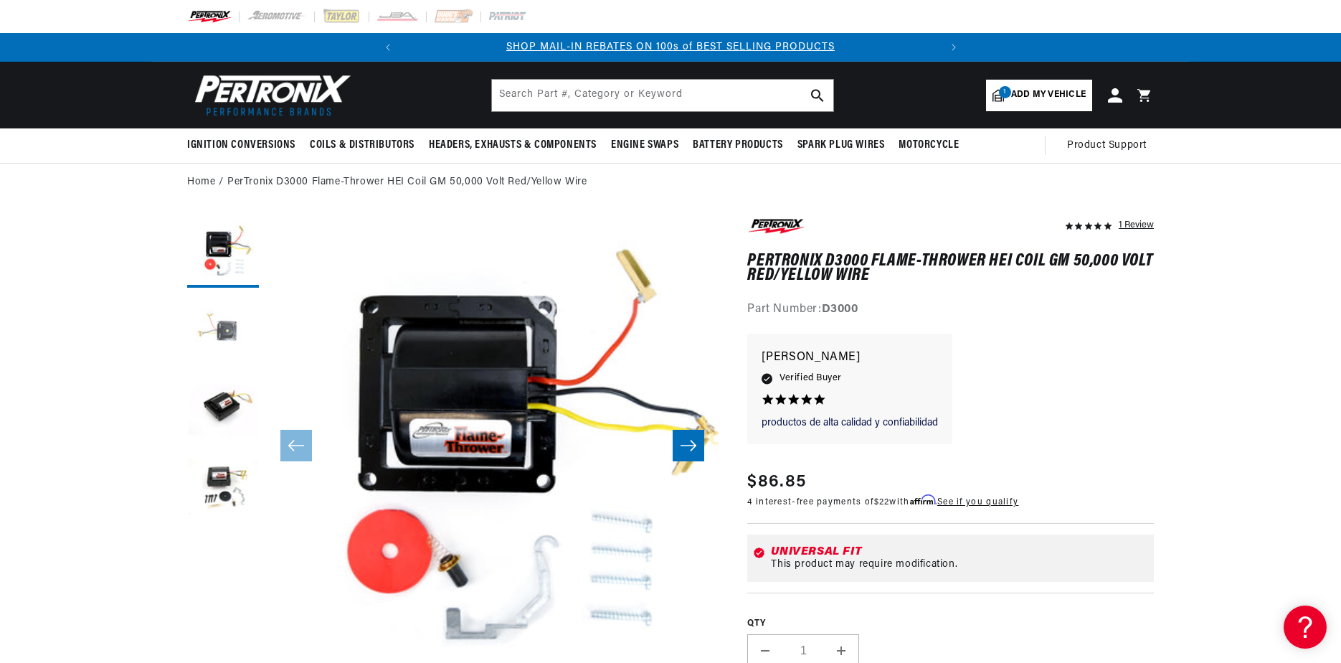
click at [219, 324] on button "Load image 2 in gallery view" at bounding box center [223, 331] width 72 height 72
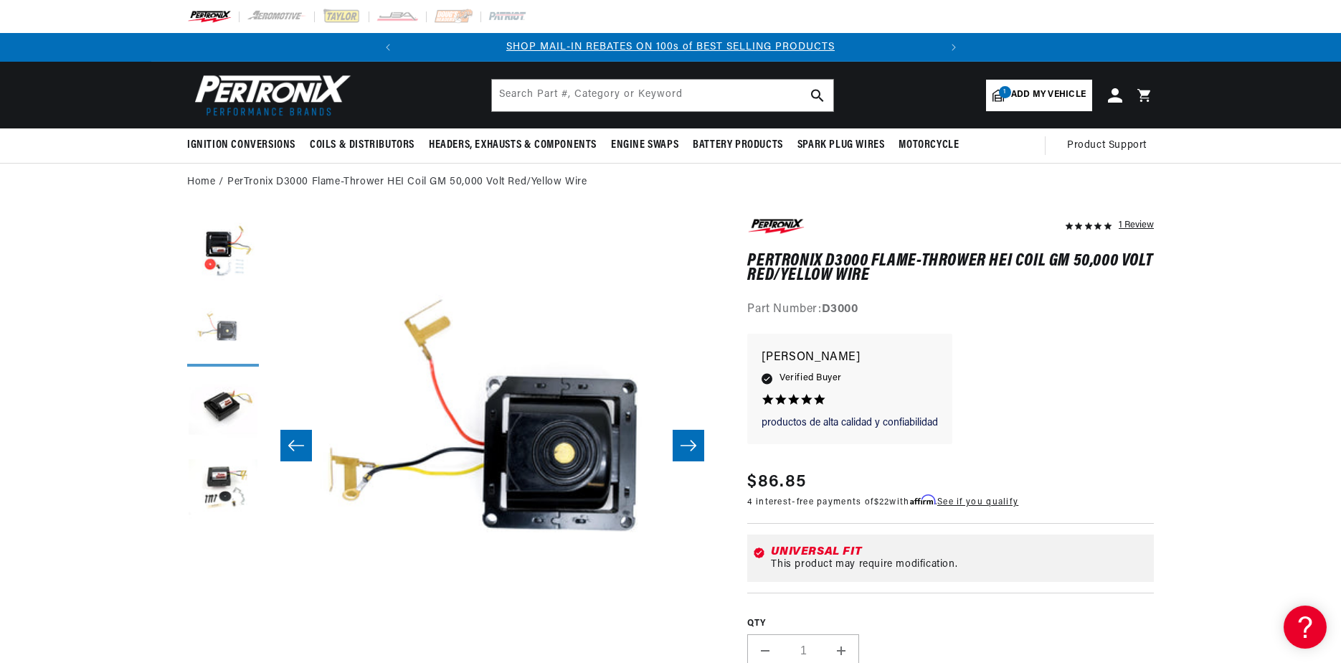
scroll to position [0, 452]
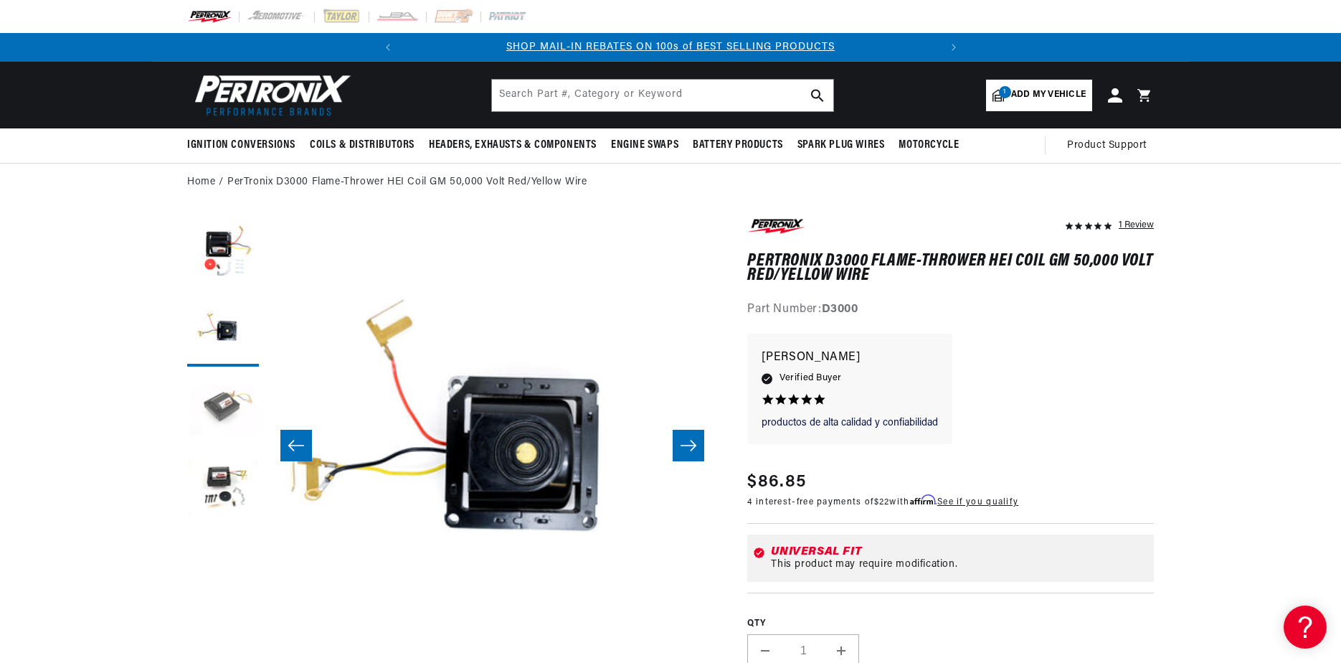
click at [221, 401] on button "Load image 3 in gallery view" at bounding box center [223, 410] width 72 height 72
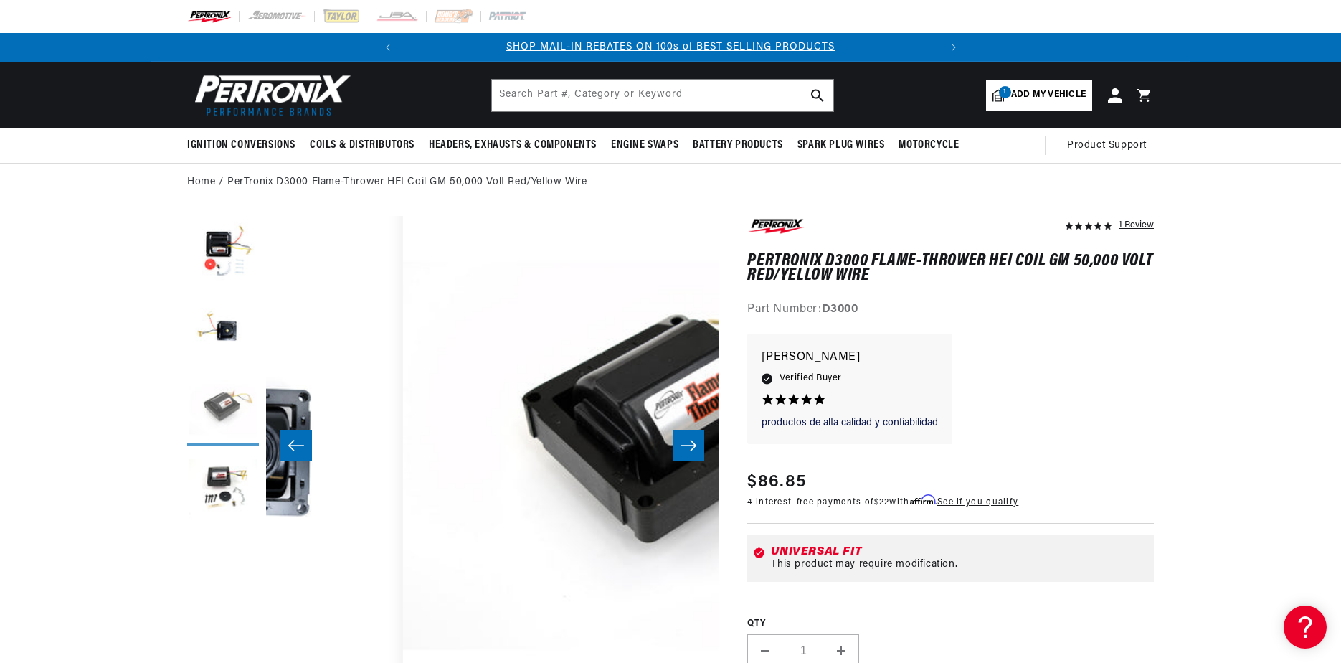
scroll to position [0, 906]
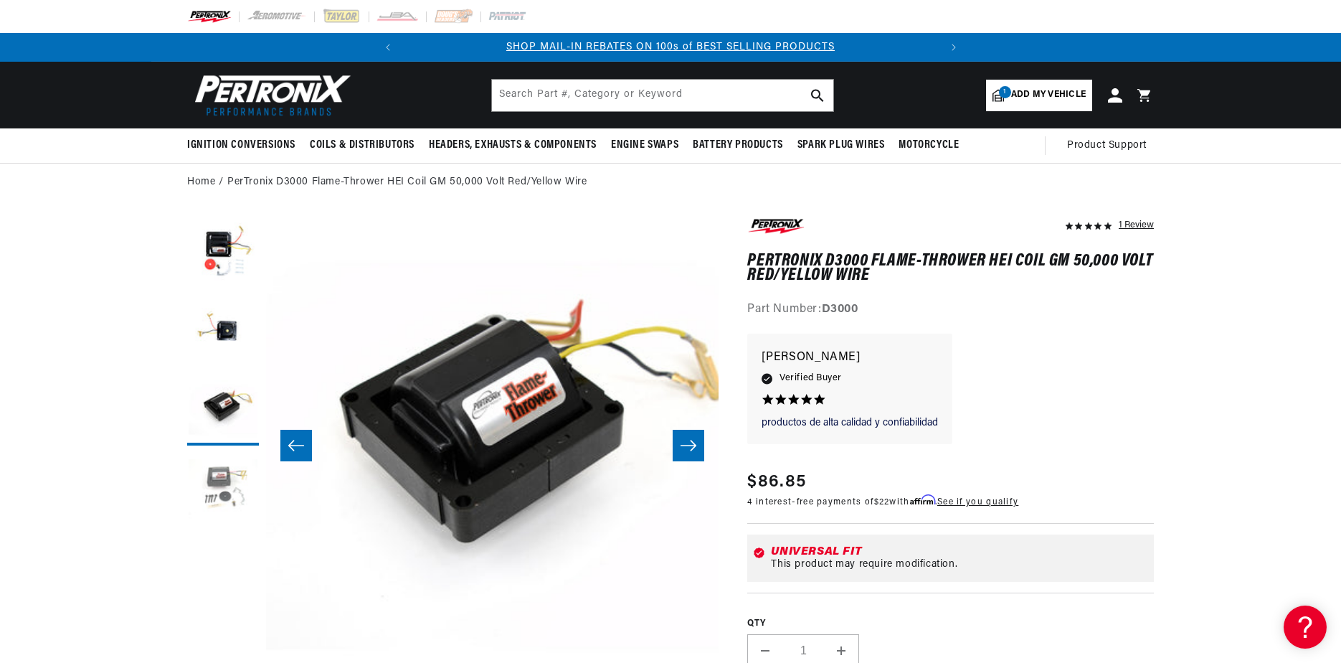
click at [217, 493] on button "Load image 4 in gallery view" at bounding box center [223, 488] width 72 height 72
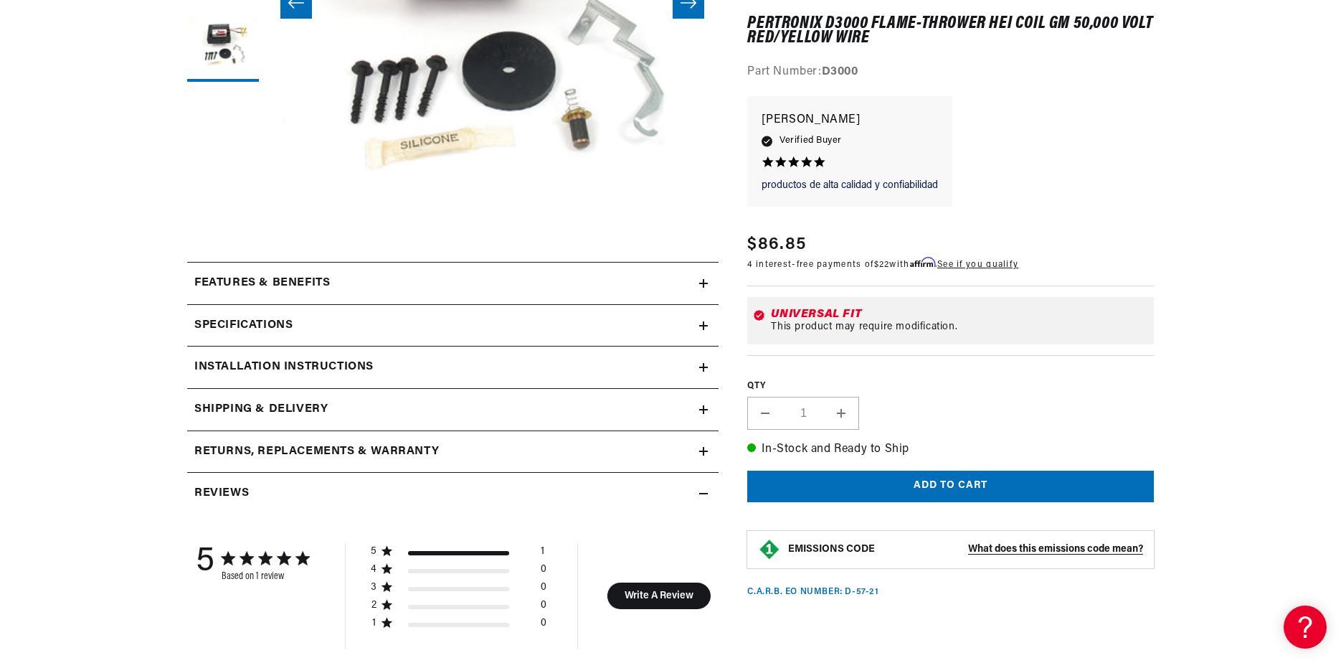
scroll to position [0, 0]
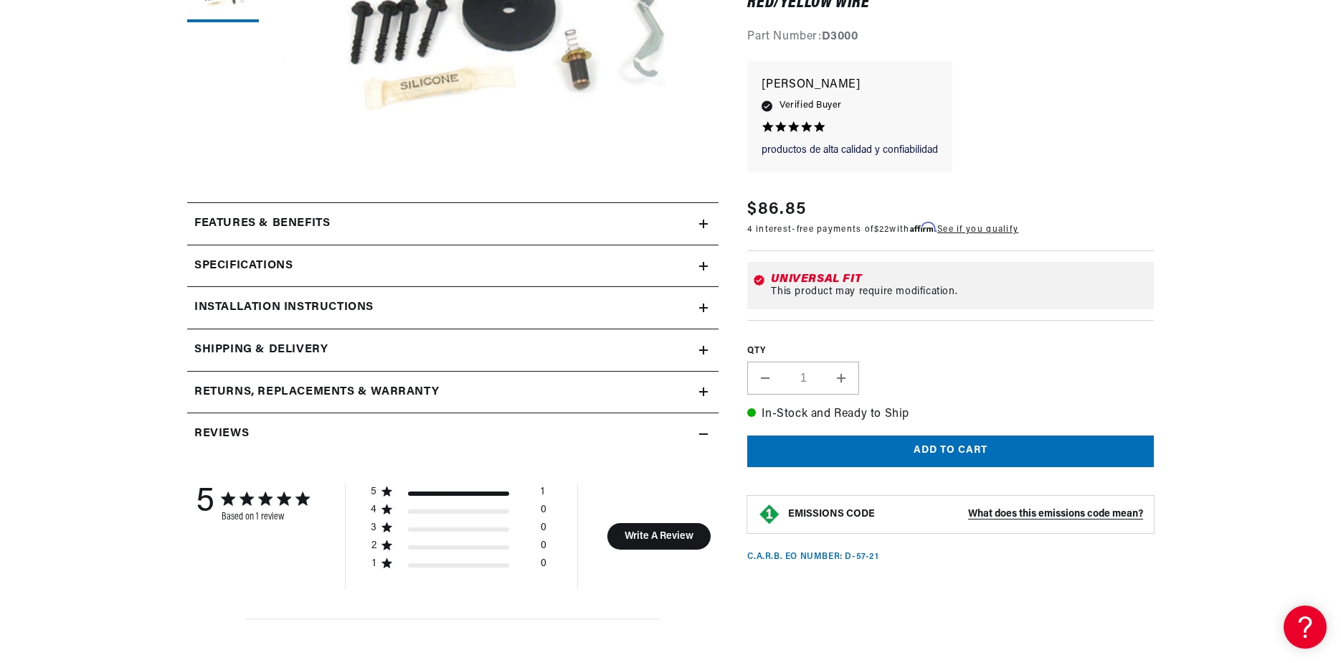
click at [222, 218] on h2 "Features & Benefits" at bounding box center [262, 223] width 136 height 19
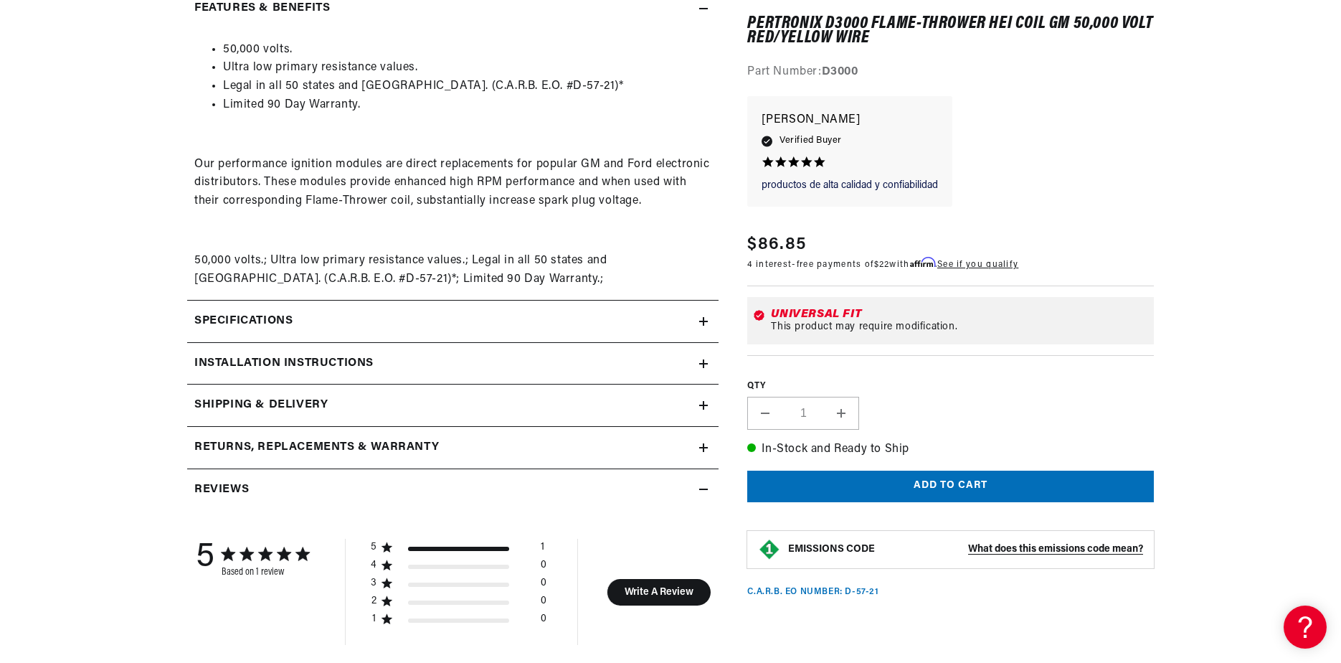
click at [219, 316] on h2 "Specifications" at bounding box center [243, 321] width 98 height 19
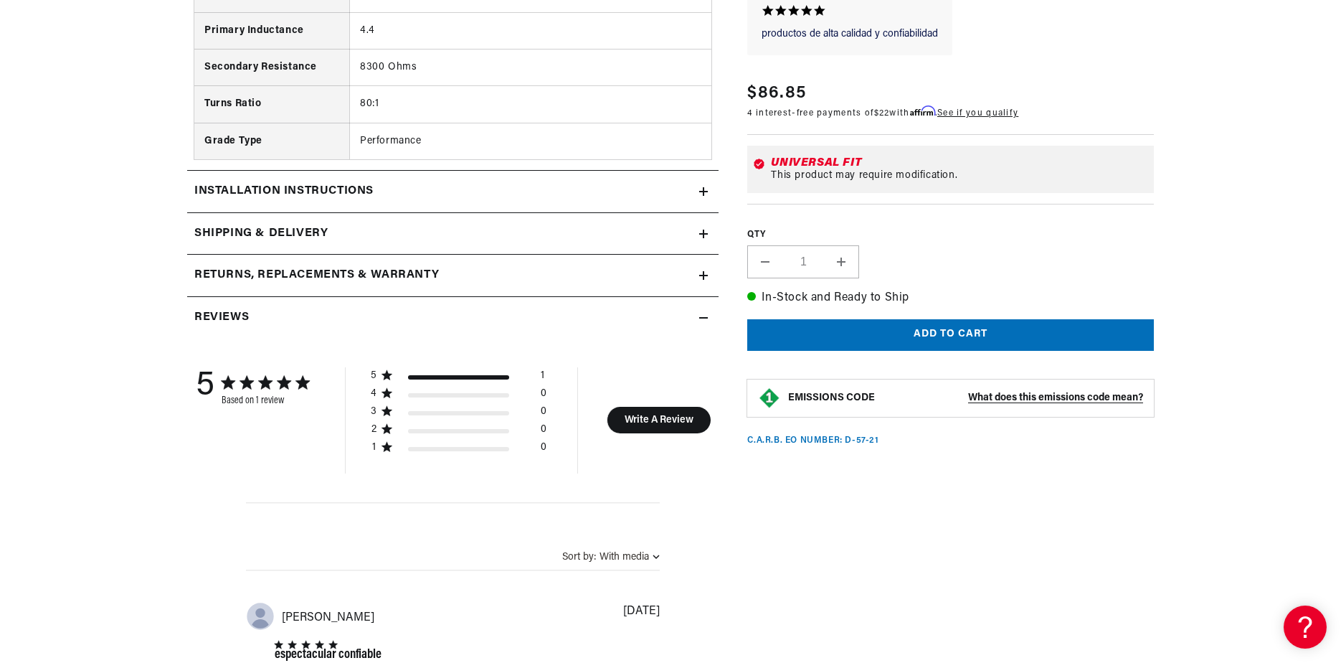
scroll to position [0, 536]
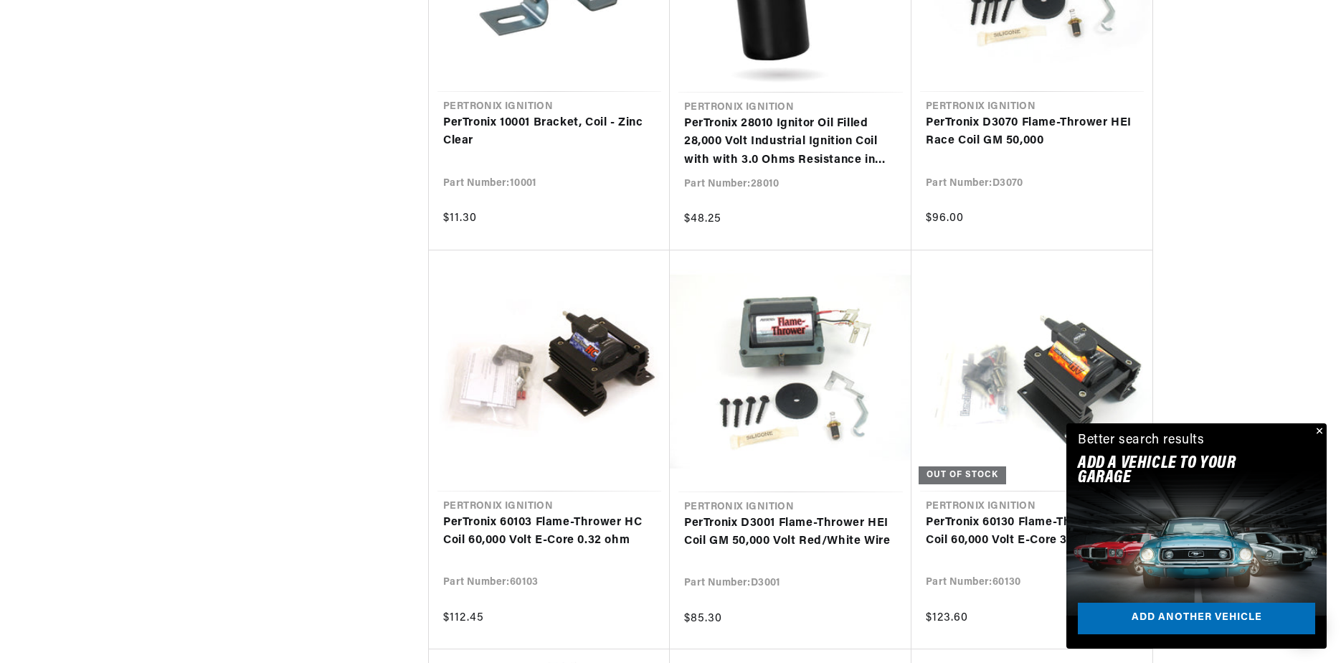
scroll to position [0, 536]
click at [1320, 430] on button "Close" at bounding box center [1317, 431] width 17 height 17
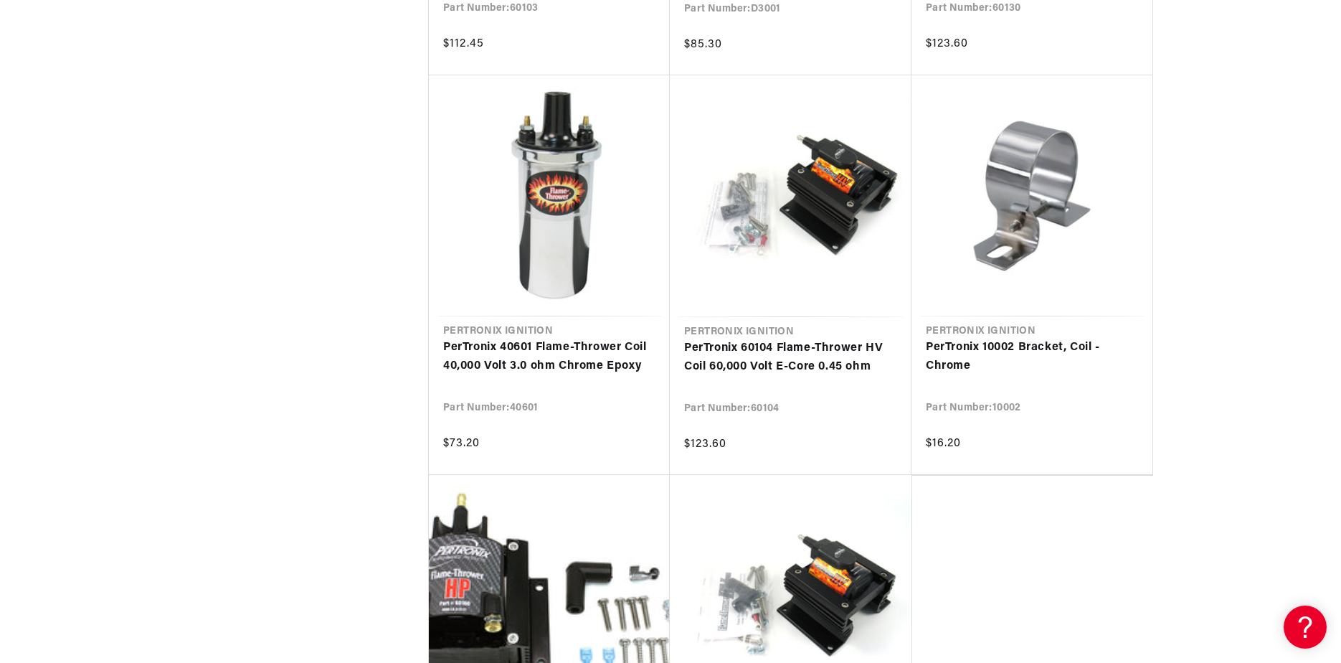
scroll to position [3155, 0]
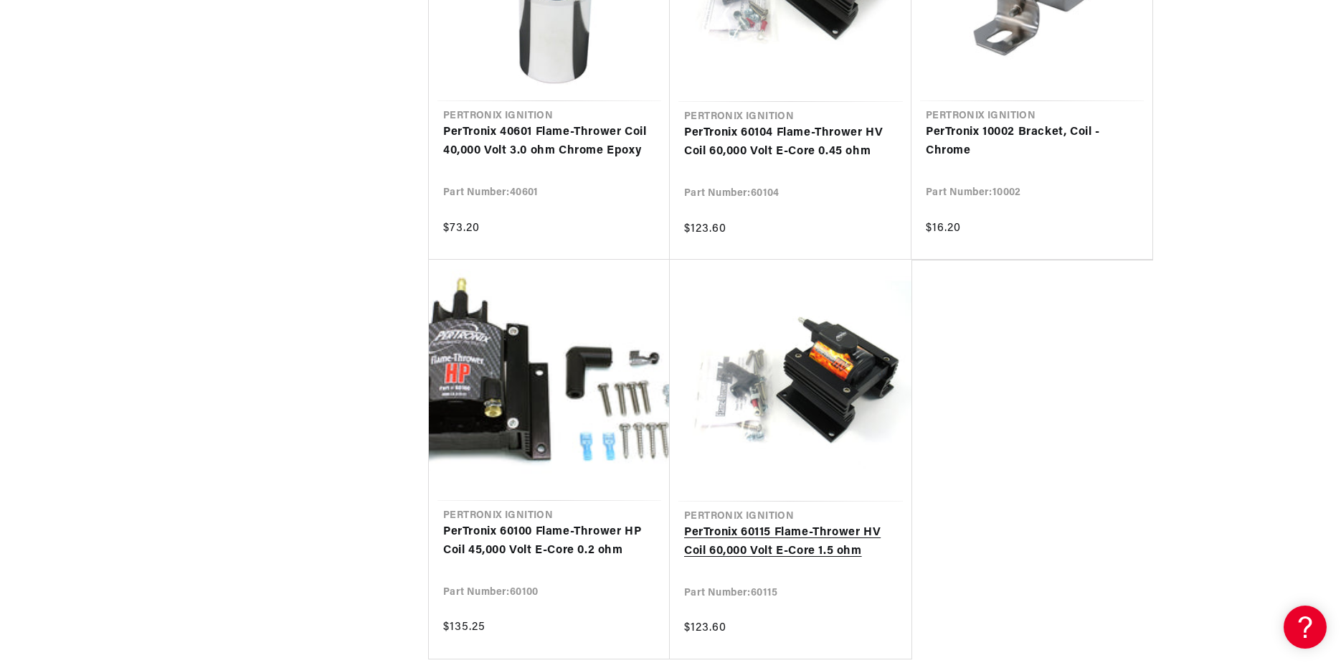
click at [781, 523] on link "PerTronix 60115 Flame-Thrower HV Coil 60,000 Volt E-Core 1.5 ohm" at bounding box center [790, 541] width 213 height 37
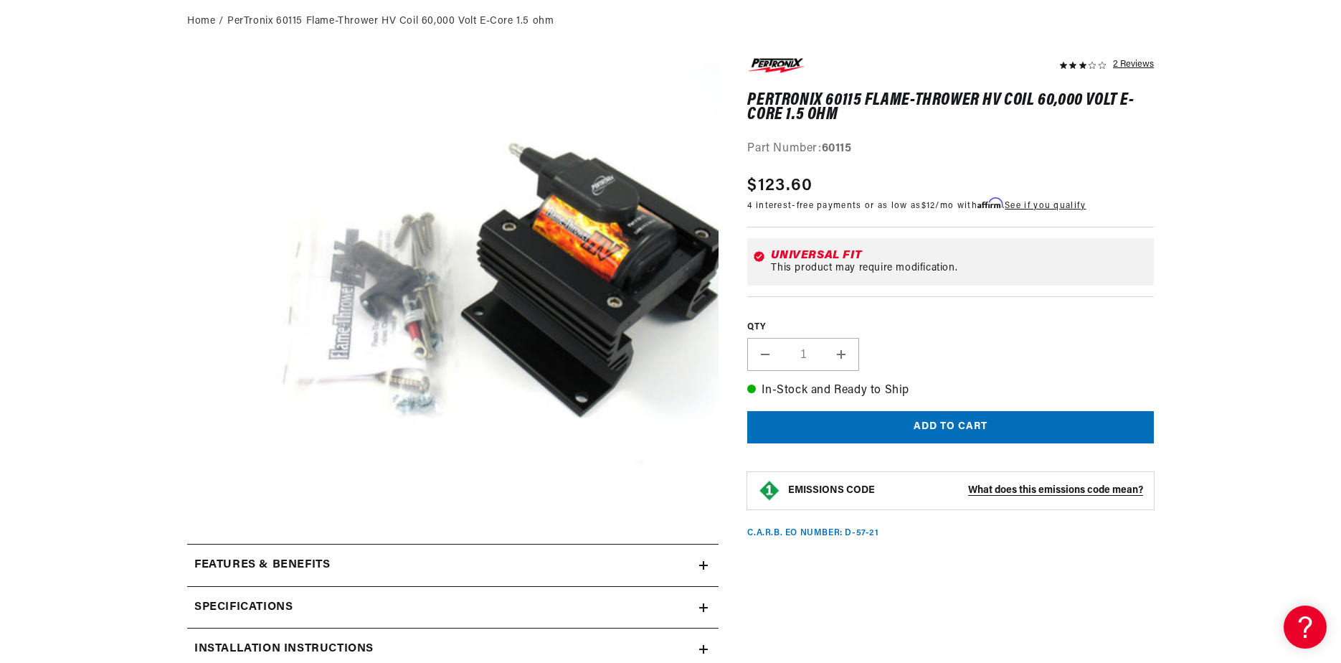
scroll to position [215, 0]
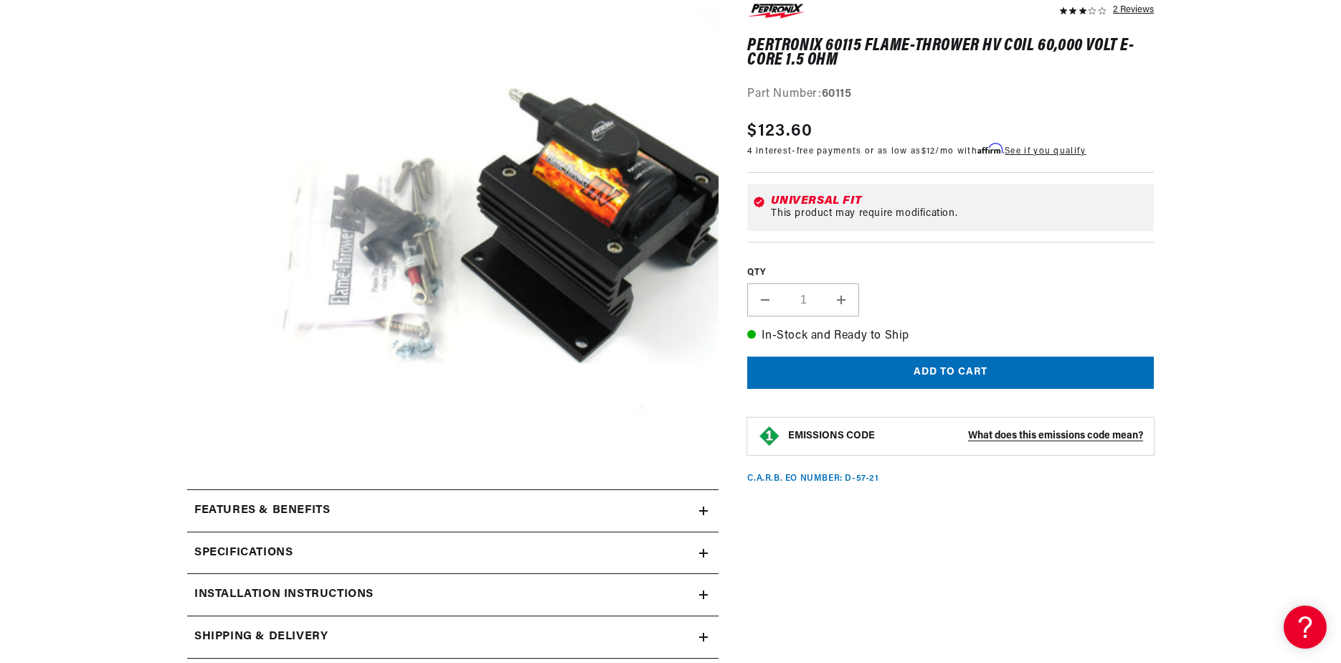
click at [706, 512] on icon at bounding box center [703, 510] width 9 height 9
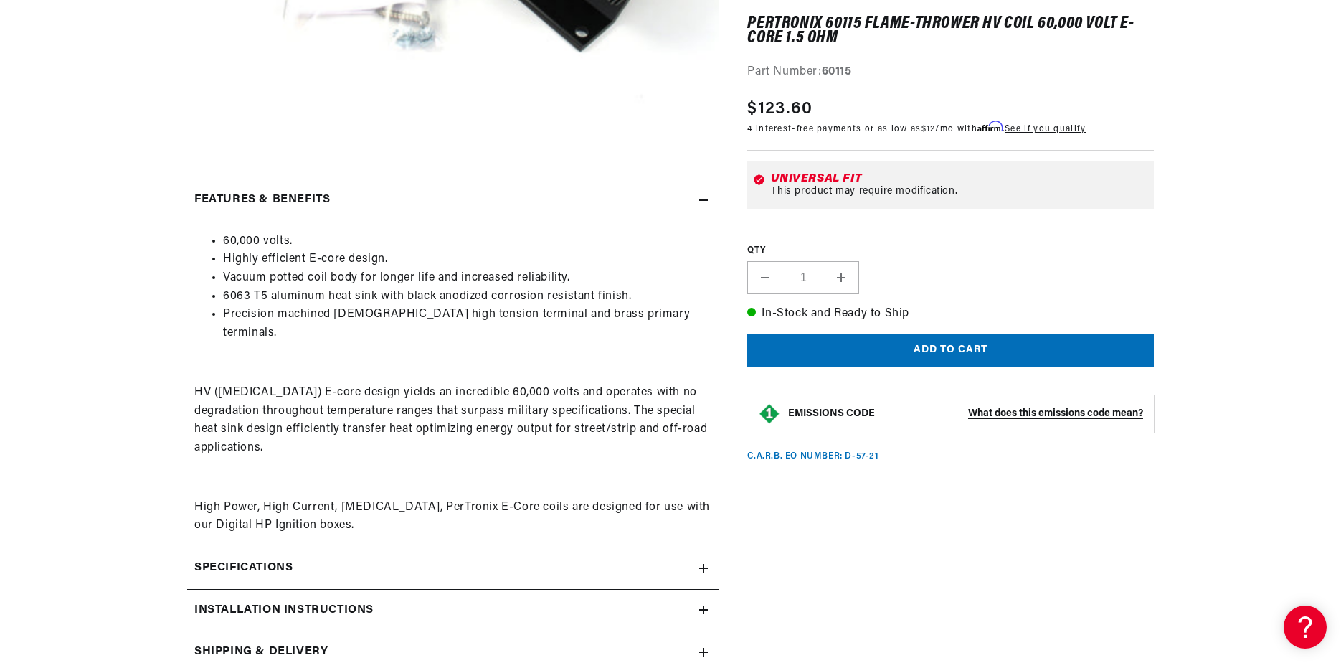
scroll to position [574, 0]
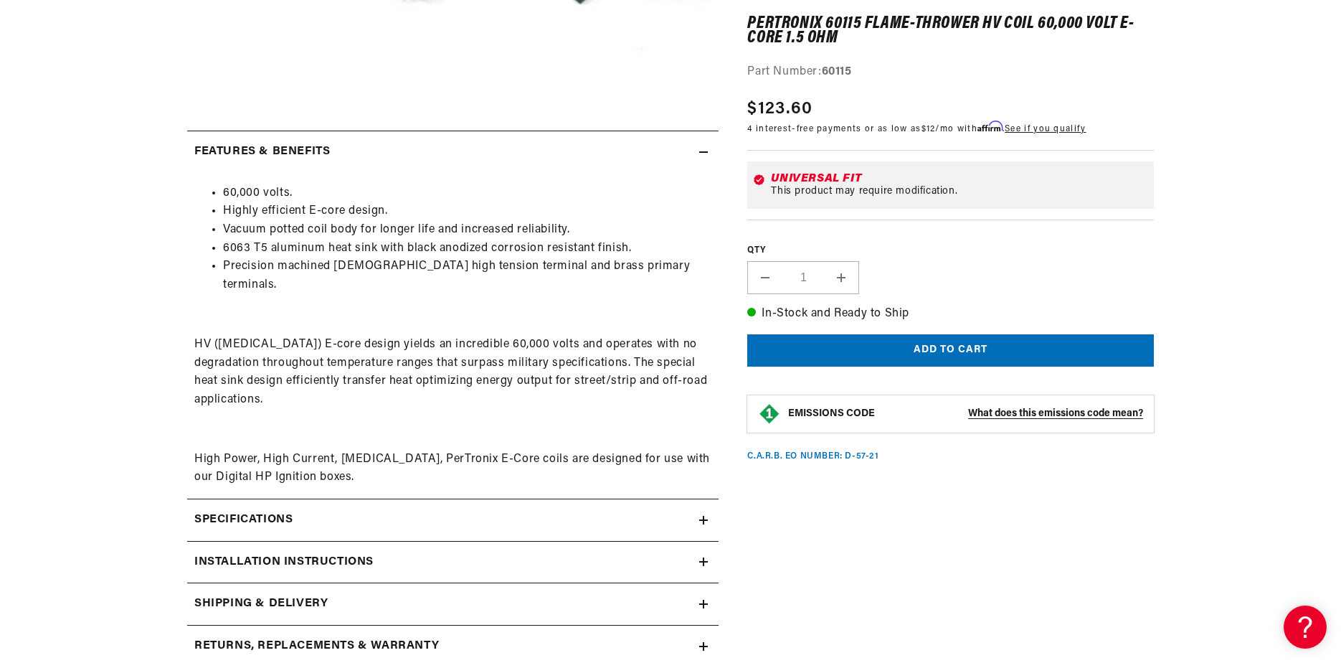
click at [217, 511] on h2 "Specifications" at bounding box center [243, 520] width 98 height 19
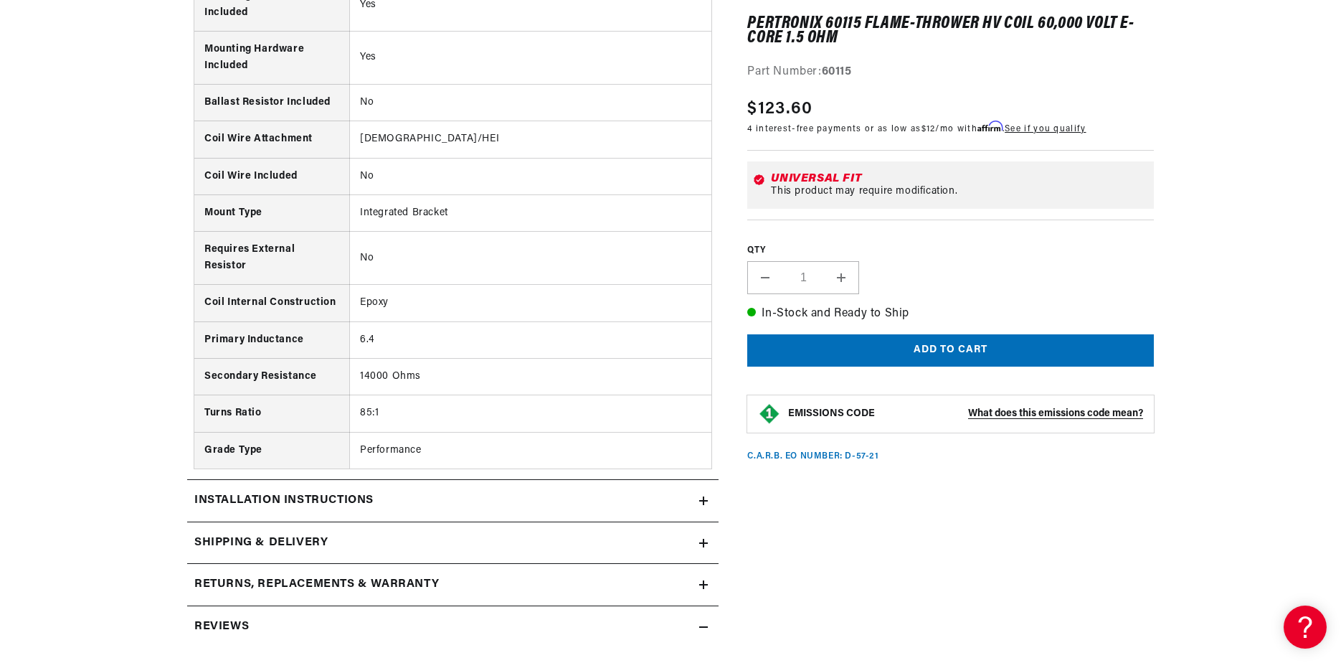
scroll to position [0, 0]
click at [250, 491] on h2 "Installation instructions" at bounding box center [283, 500] width 179 height 19
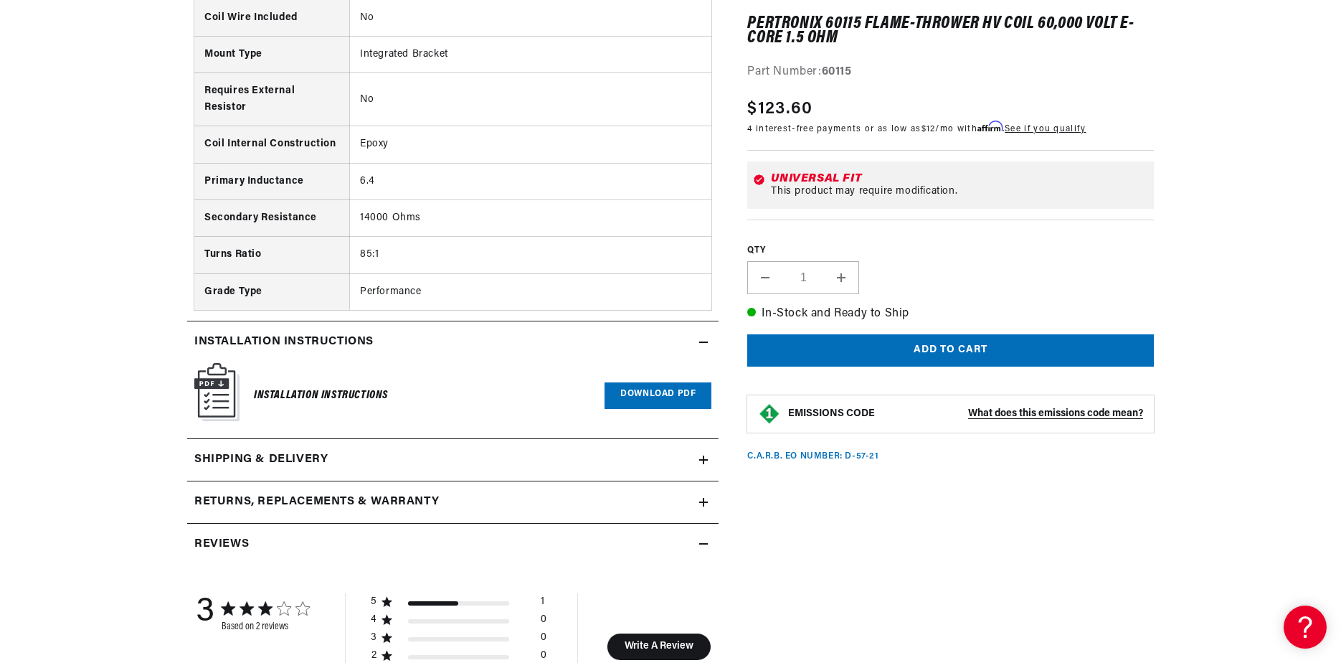
scroll to position [1793, 0]
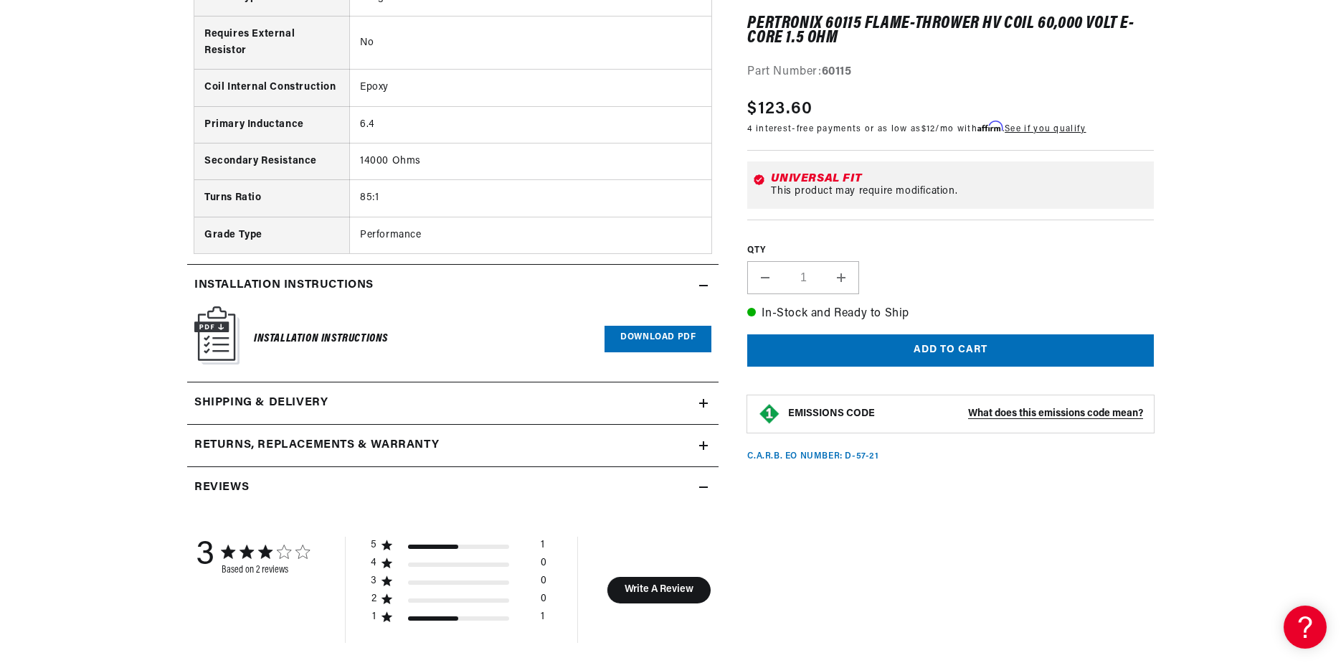
click at [655, 326] on link "Download PDF" at bounding box center [657, 339] width 107 height 27
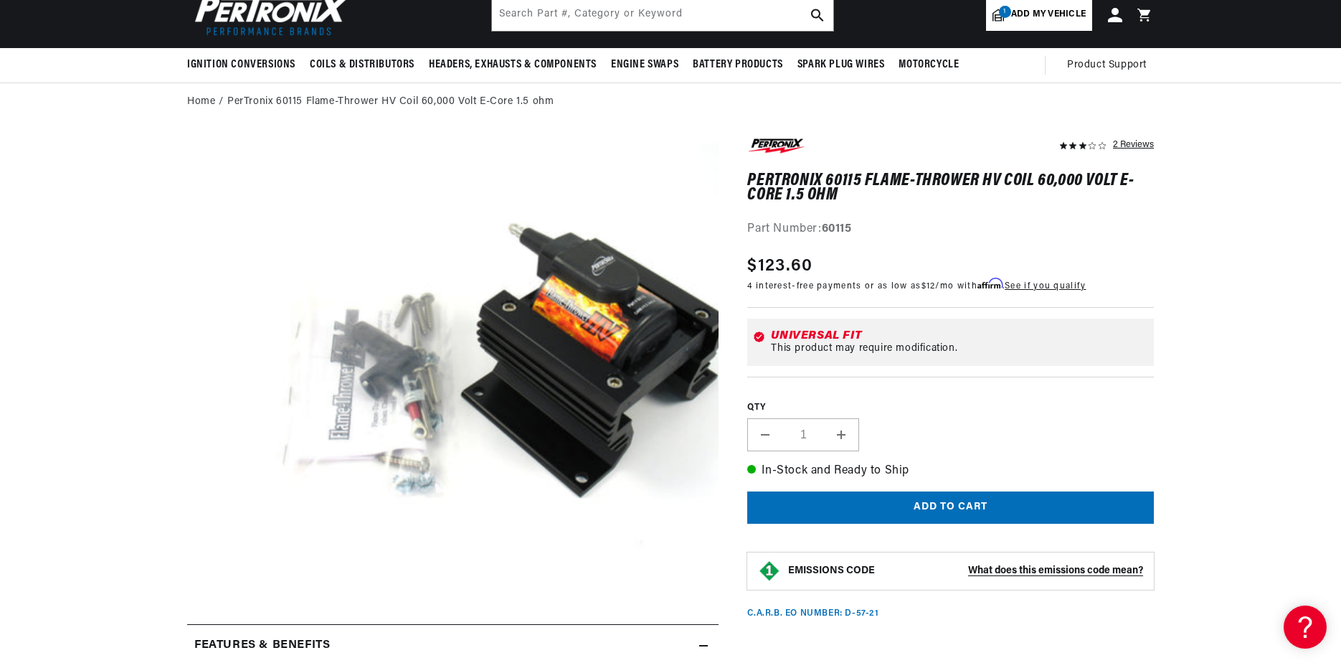
scroll to position [0, 0]
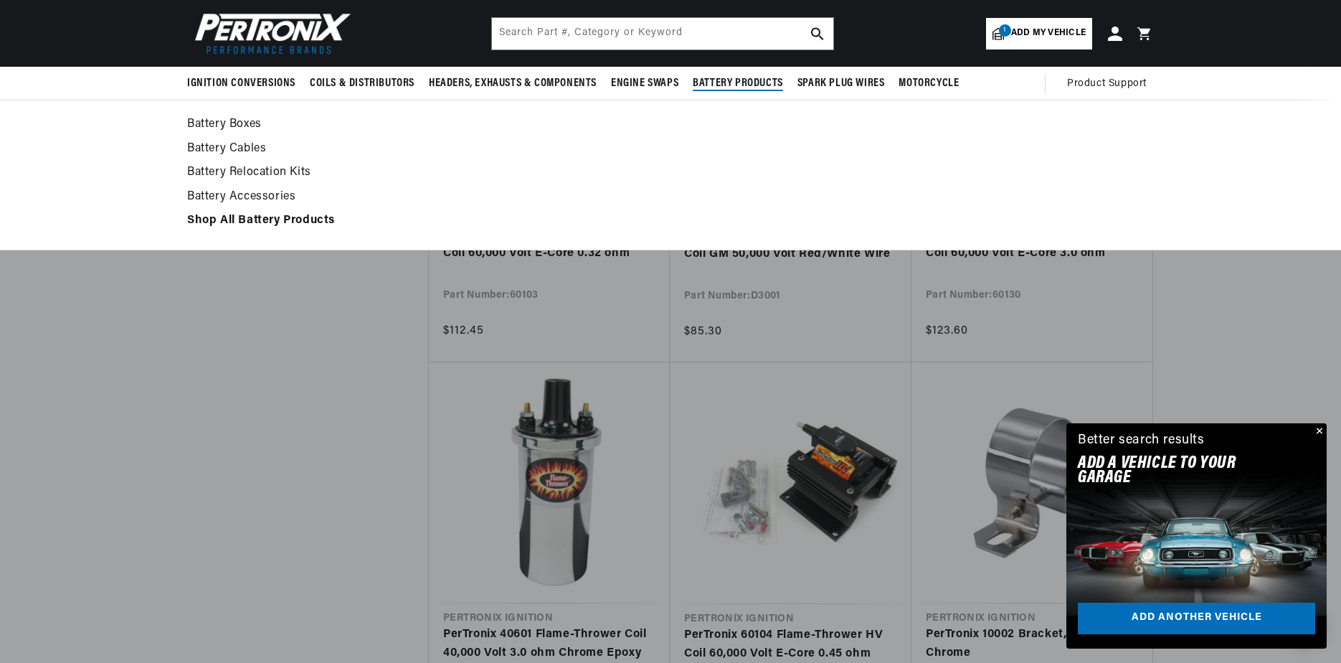
scroll to position [0, 536]
click at [255, 197] on link "Battery Accessories" at bounding box center [670, 197] width 967 height 20
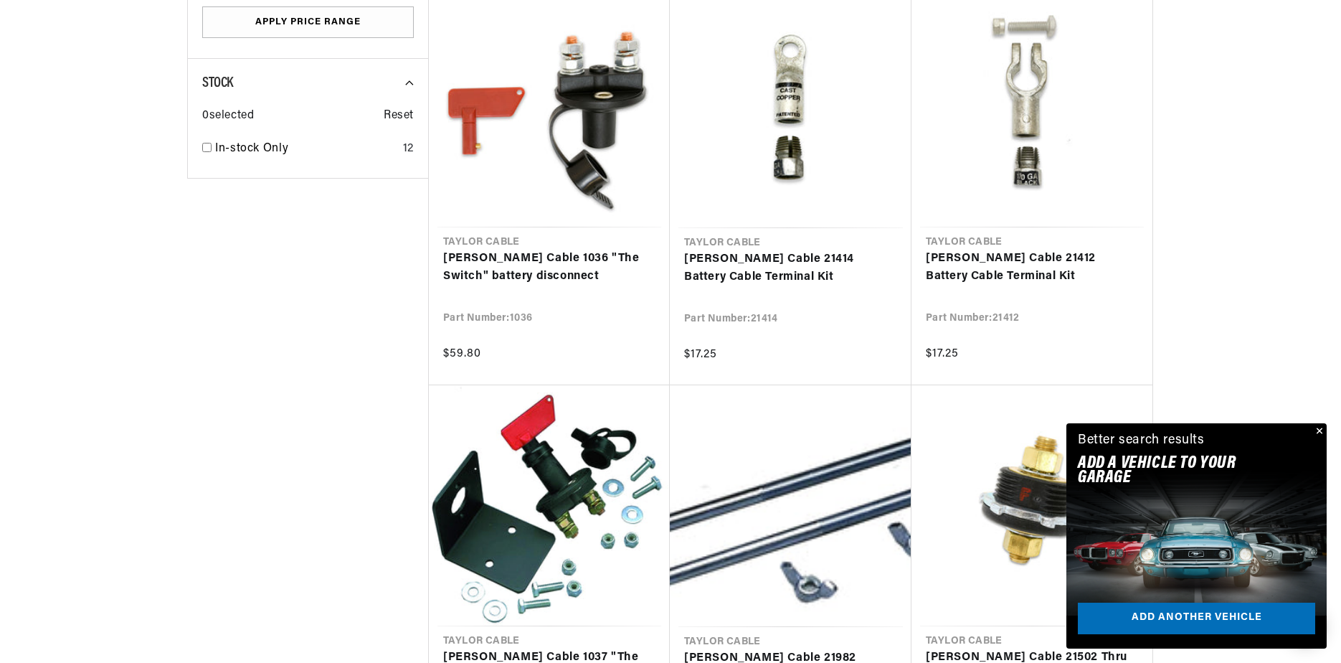
scroll to position [932, 0]
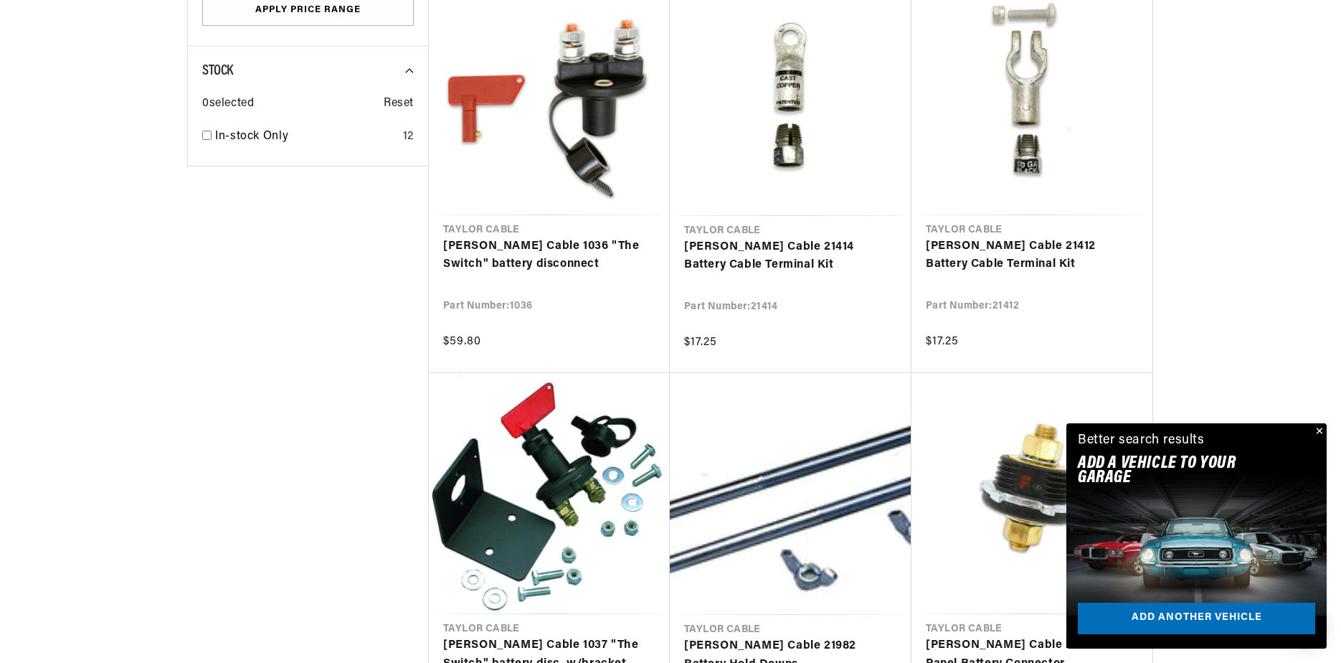
click at [1318, 429] on button "Close" at bounding box center [1317, 431] width 17 height 17
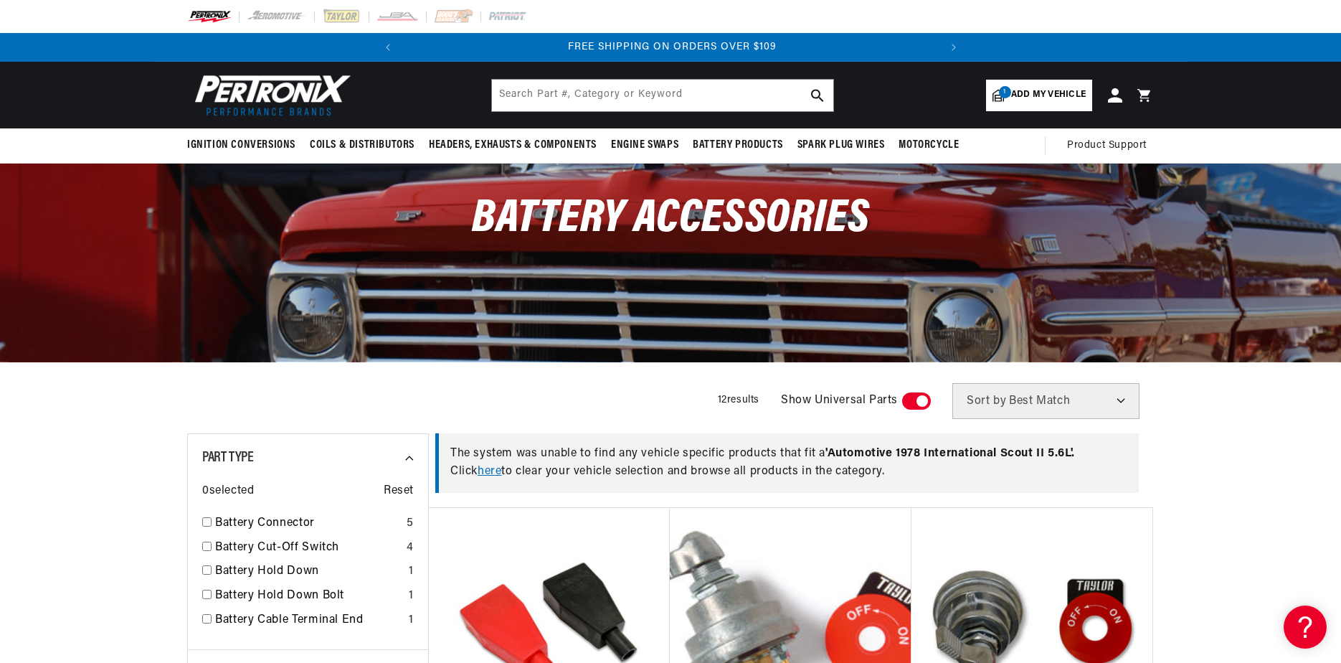
scroll to position [0, 0]
click at [338, 16] on img at bounding box center [341, 17] width 39 height 16
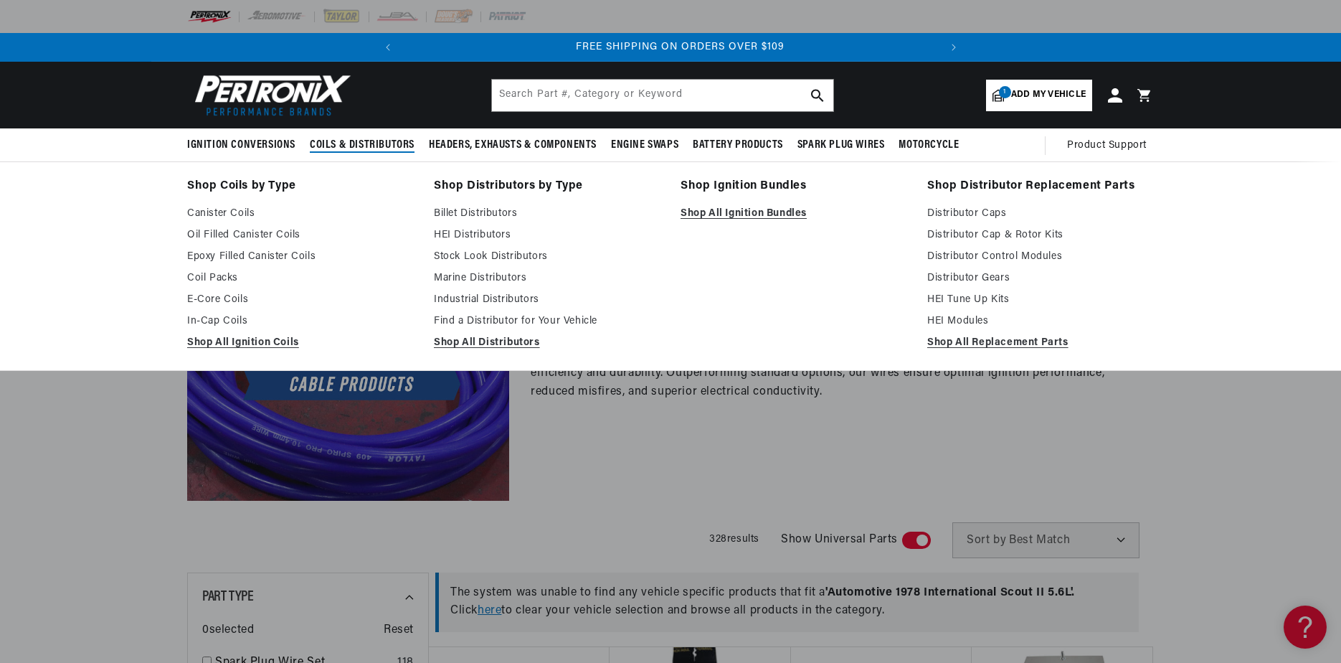
scroll to position [0, 536]
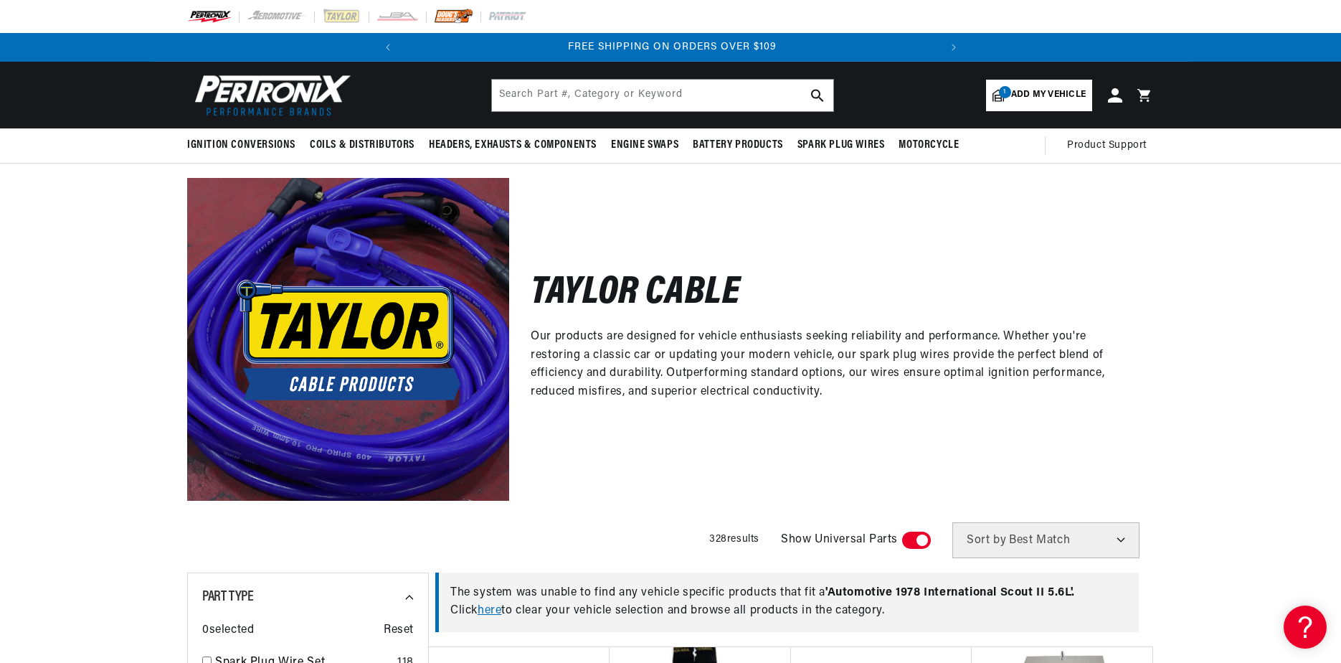
click at [455, 17] on img at bounding box center [453, 17] width 39 height 16
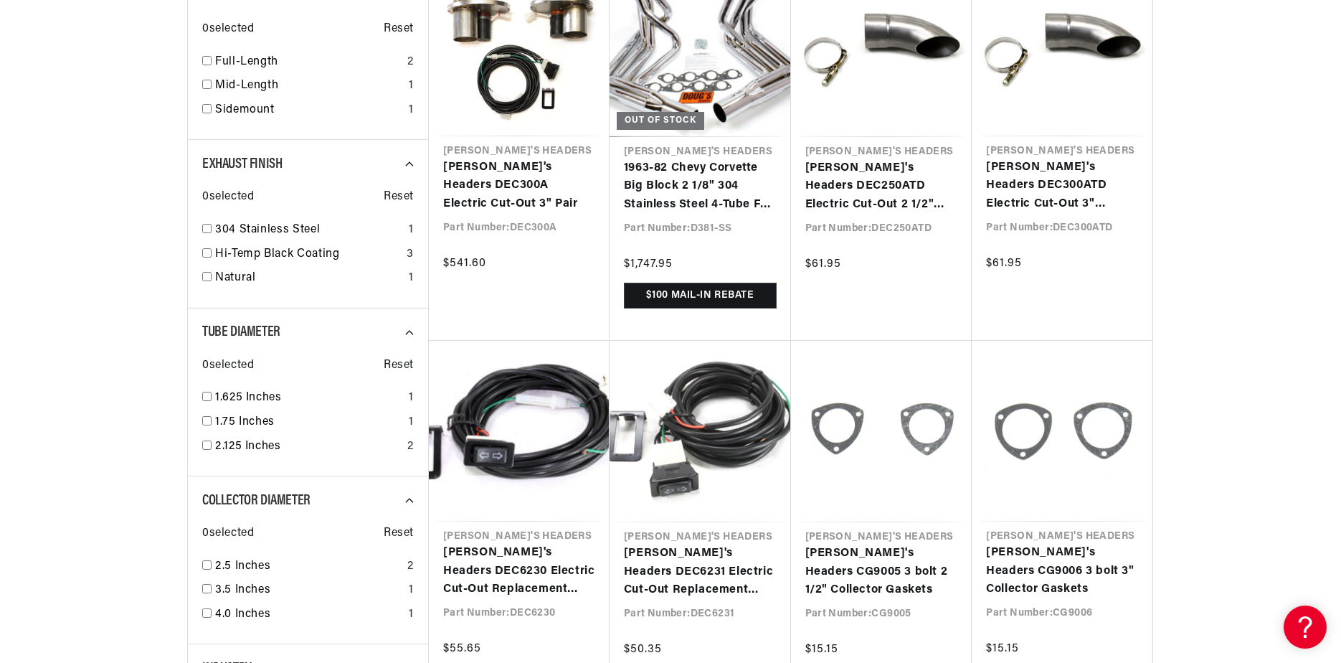
scroll to position [0, 536]
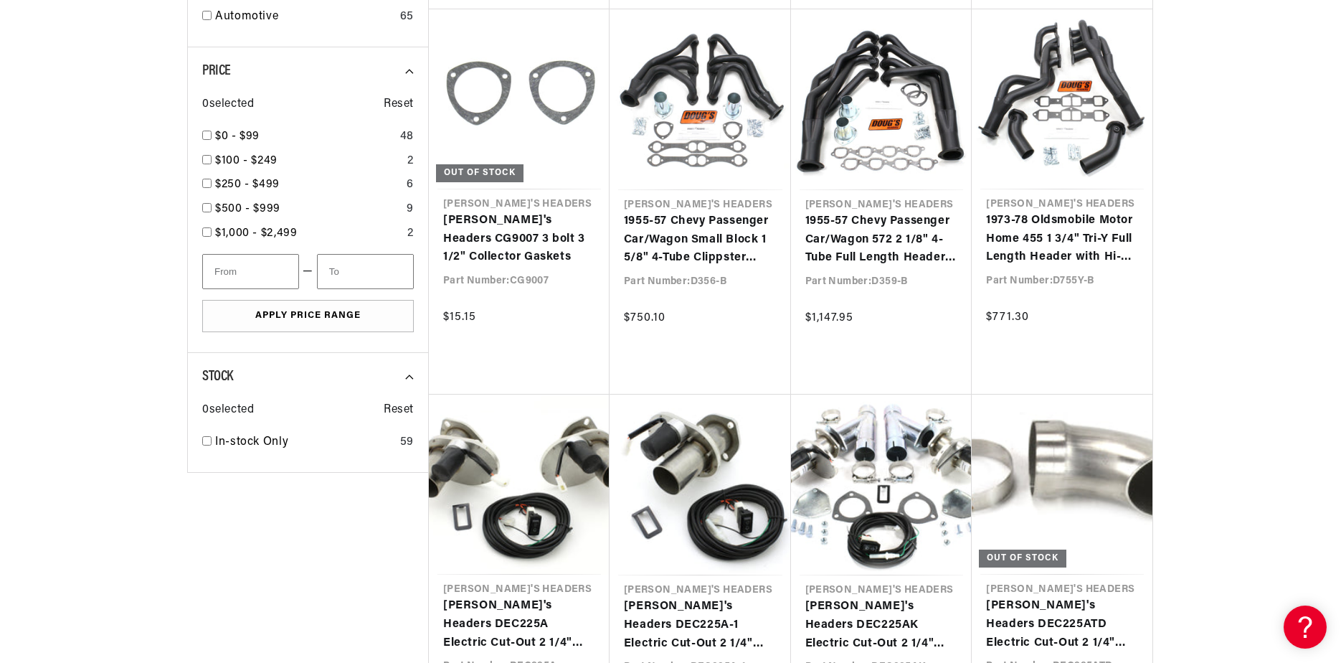
scroll to position [2151, 0]
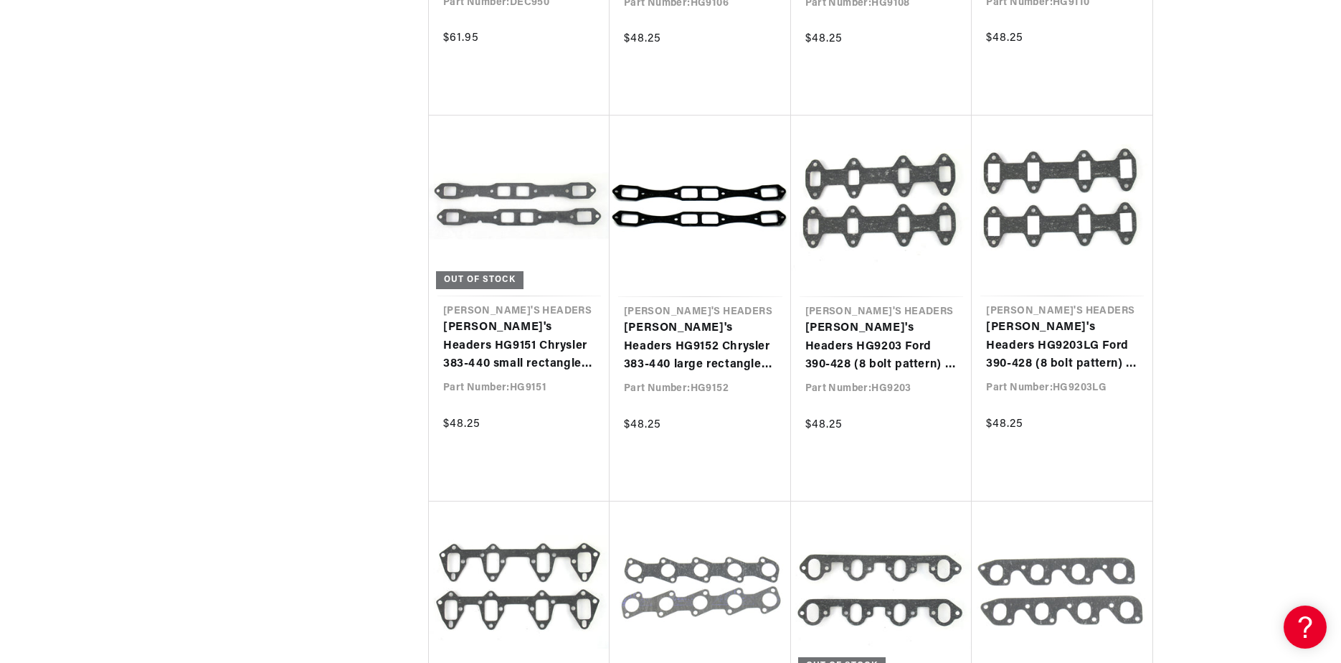
scroll to position [0, 536]
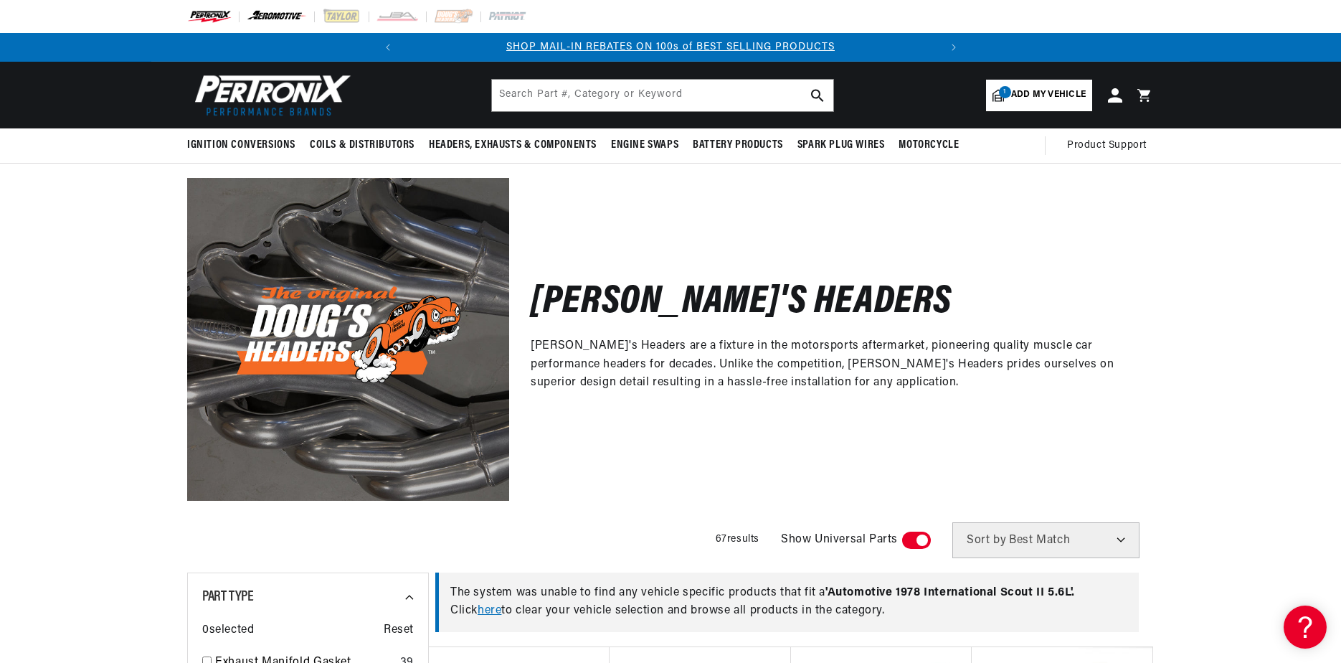
click at [280, 14] on img at bounding box center [277, 17] width 61 height 16
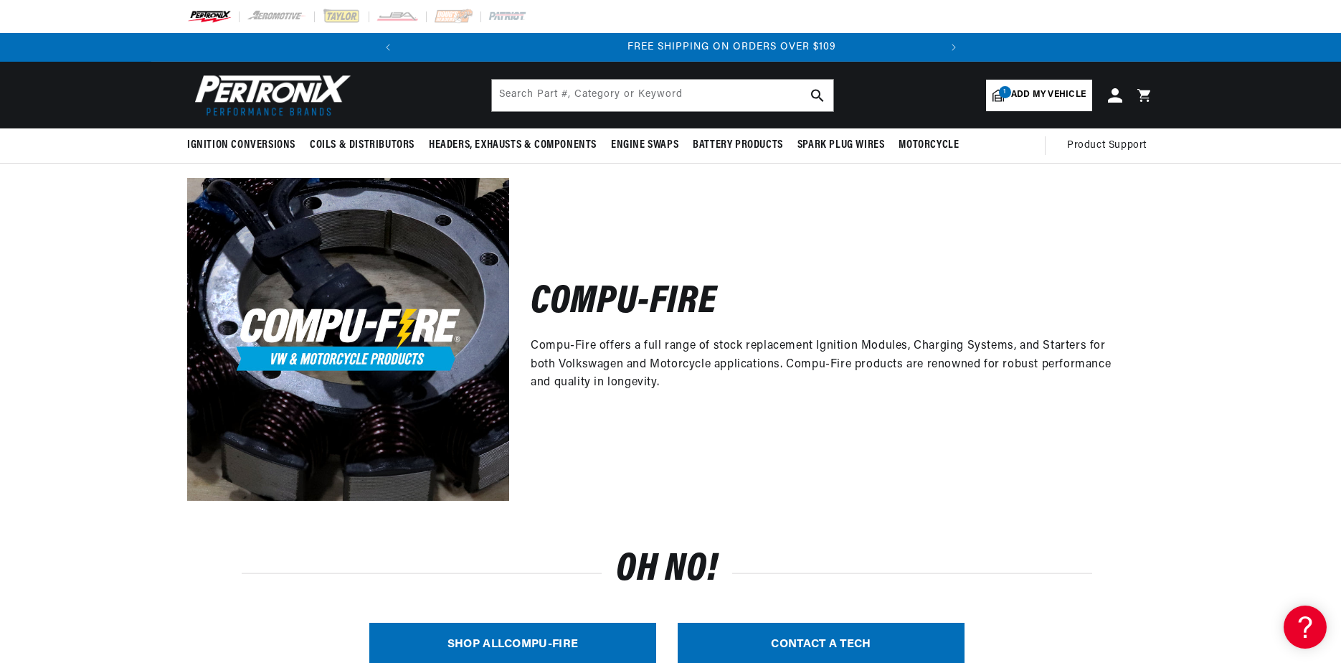
scroll to position [0, 536]
click at [402, 16] on img at bounding box center [397, 17] width 43 height 16
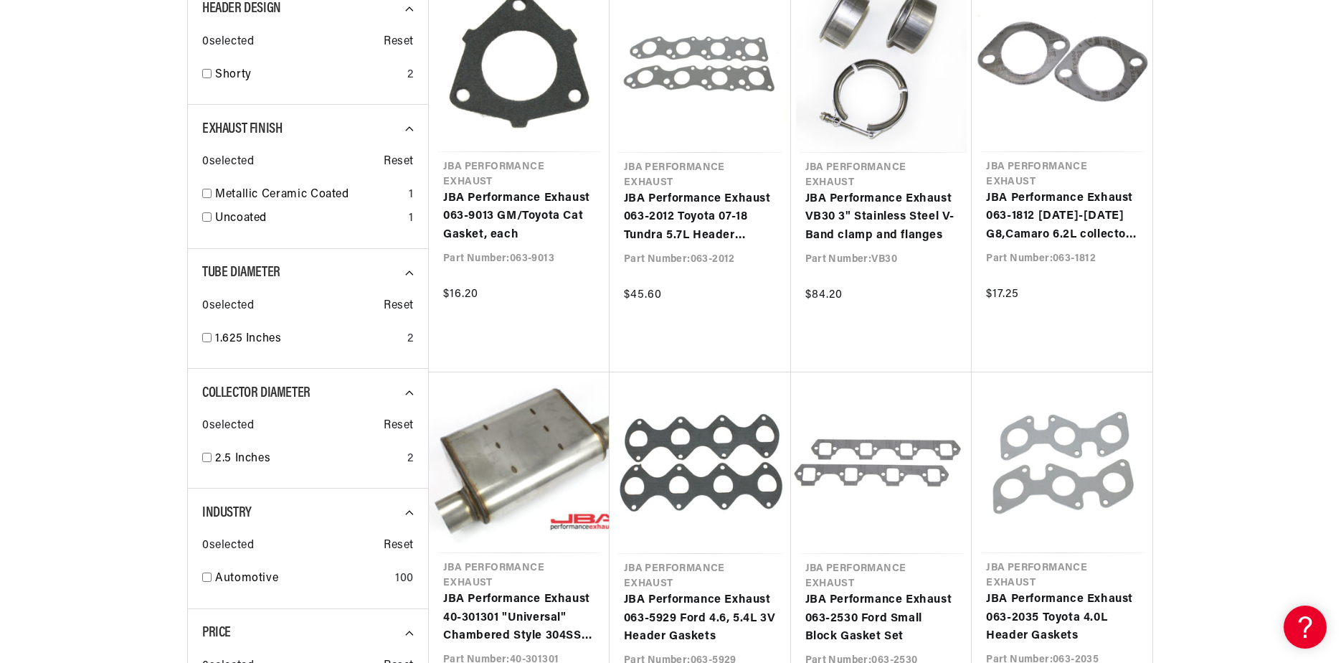
scroll to position [0, 476]
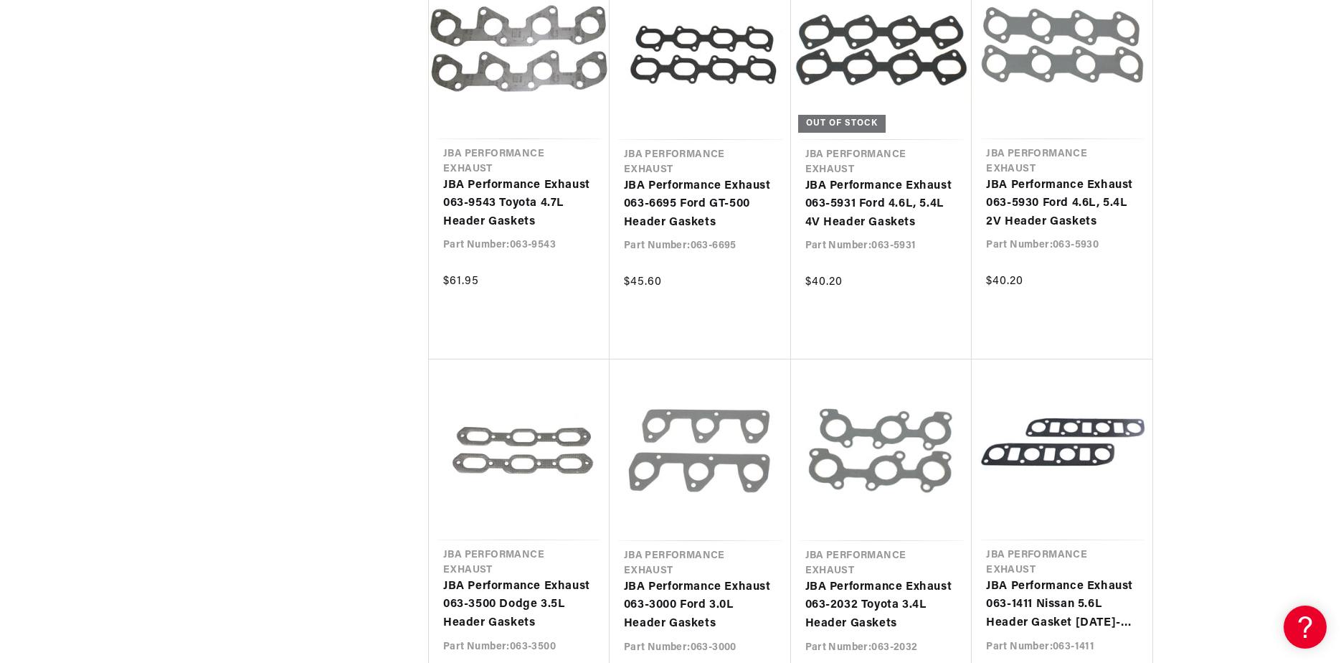
scroll to position [4302, 0]
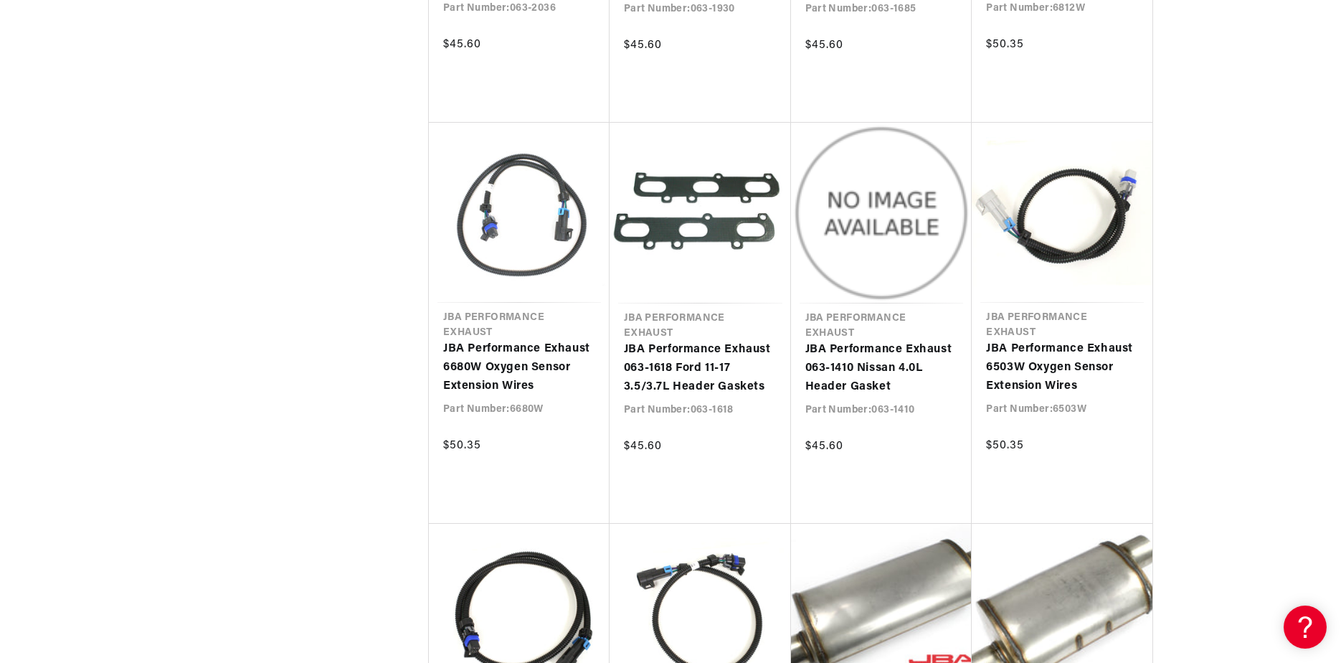
scroll to position [0, 536]
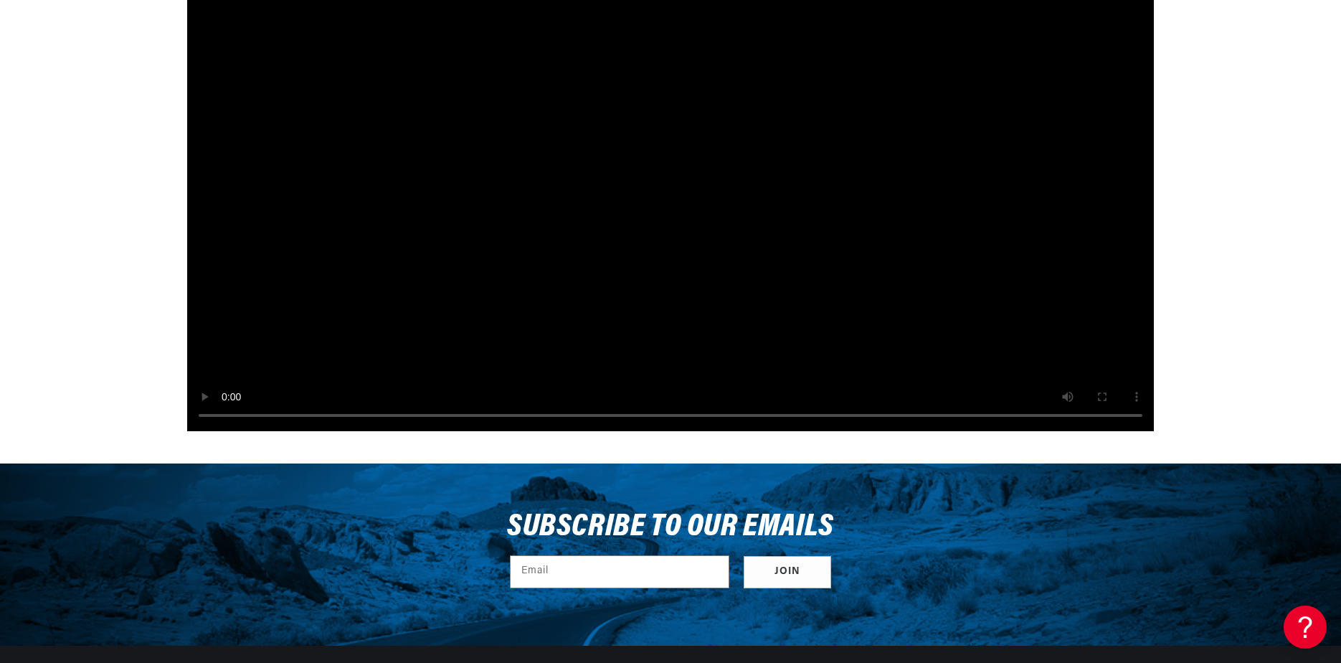
drag, startPoint x: 366, startPoint y: 489, endPoint x: 22, endPoint y: 530, distance: 346.6
